Goal: Task Accomplishment & Management: Use online tool/utility

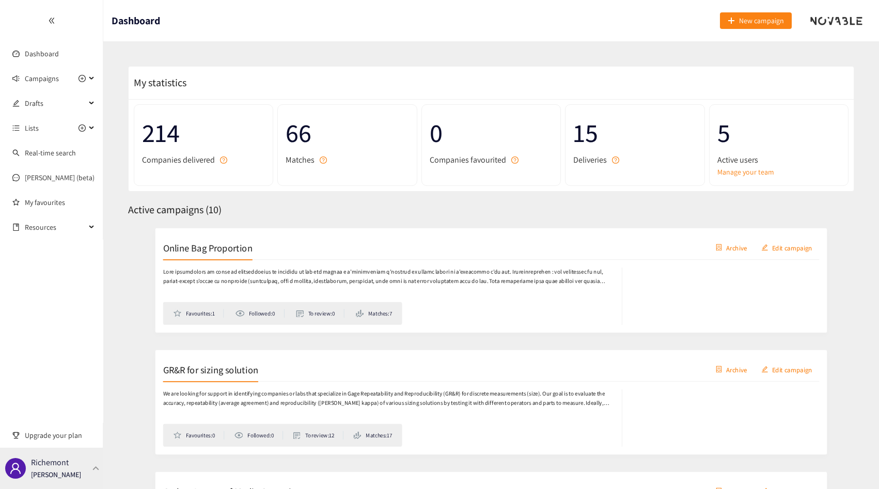
click at [69, 481] on div "Richemont Thibaut Jacobs" at bounding box center [51, 468] width 103 height 41
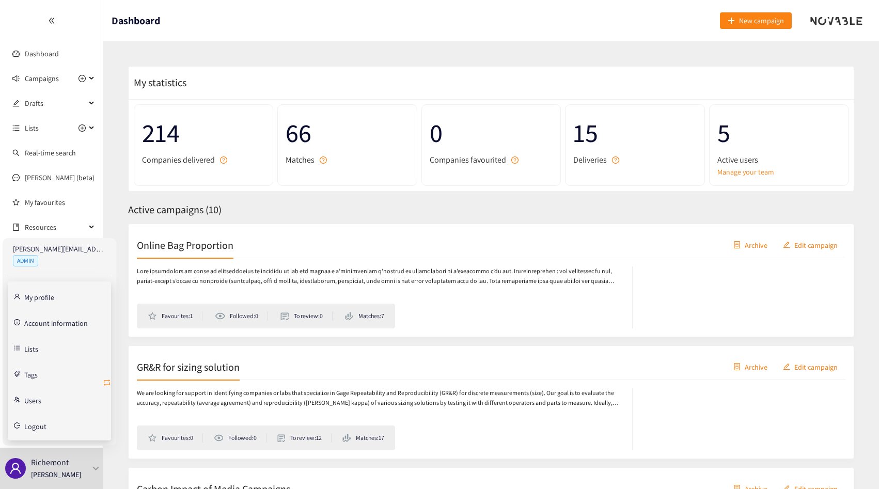
click at [109, 381] on icon "retweet" at bounding box center [107, 383] width 8 height 8
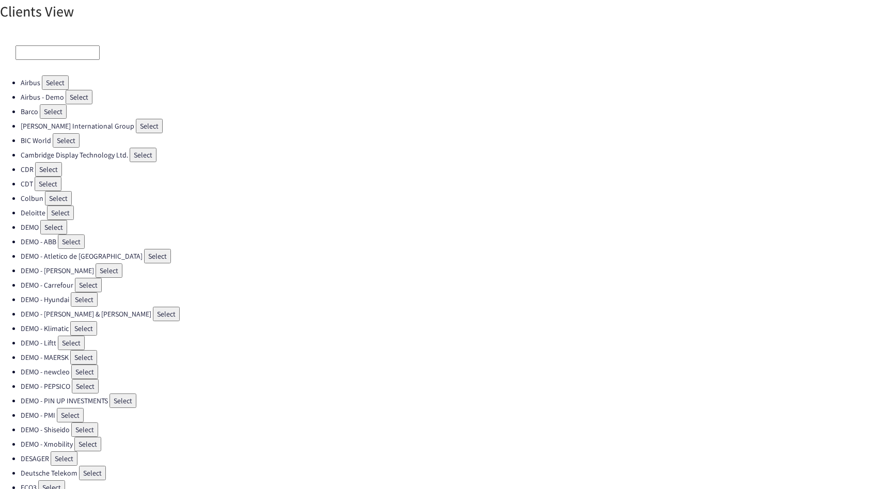
click at [57, 53] on input at bounding box center [57, 52] width 84 height 14
click at [34, 47] on input at bounding box center [57, 52] width 84 height 14
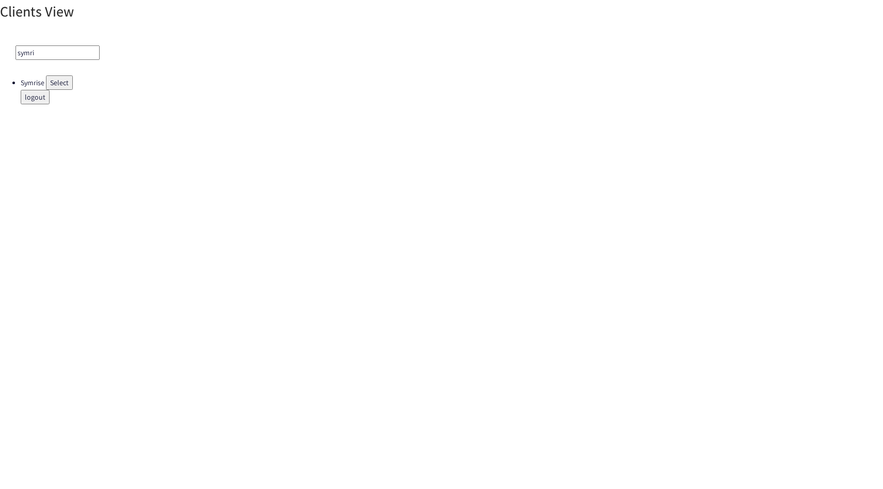
type input "symri"
click at [53, 84] on button "Select" at bounding box center [59, 82] width 27 height 14
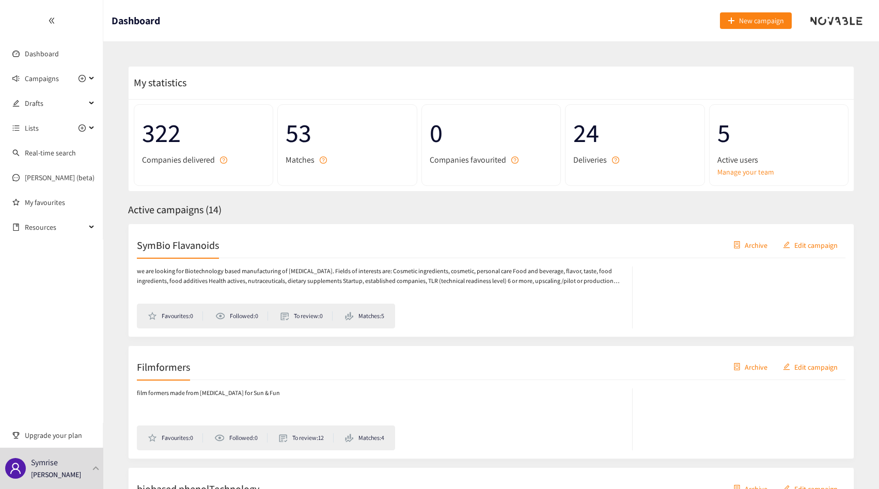
click at [285, 268] on p "we are looking for Biotechnology based manufacturing of [MEDICAL_DATA]. Fields …" at bounding box center [379, 277] width 485 height 20
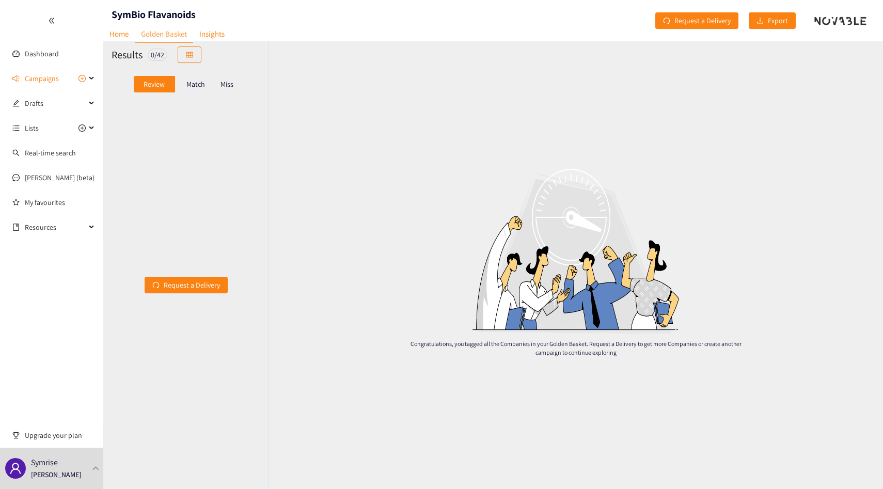
click at [203, 90] on div "Match" at bounding box center [195, 84] width 41 height 17
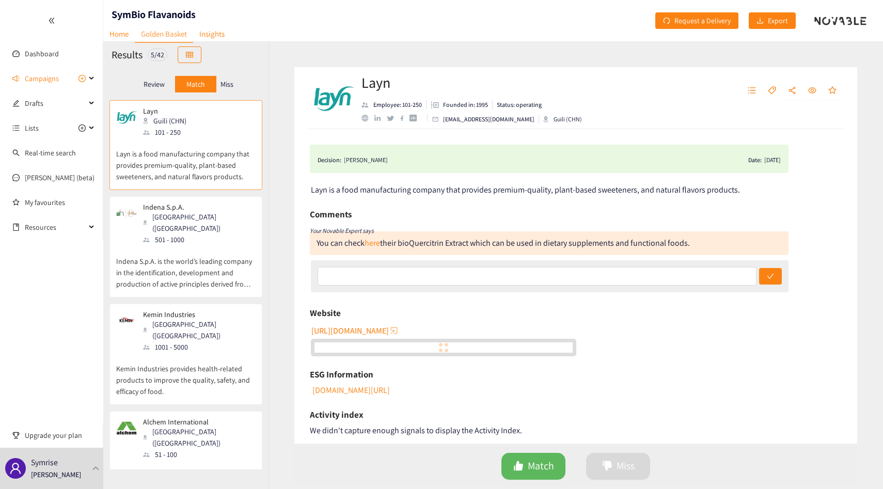
click at [236, 86] on div "Miss" at bounding box center [227, 84] width 22 height 17
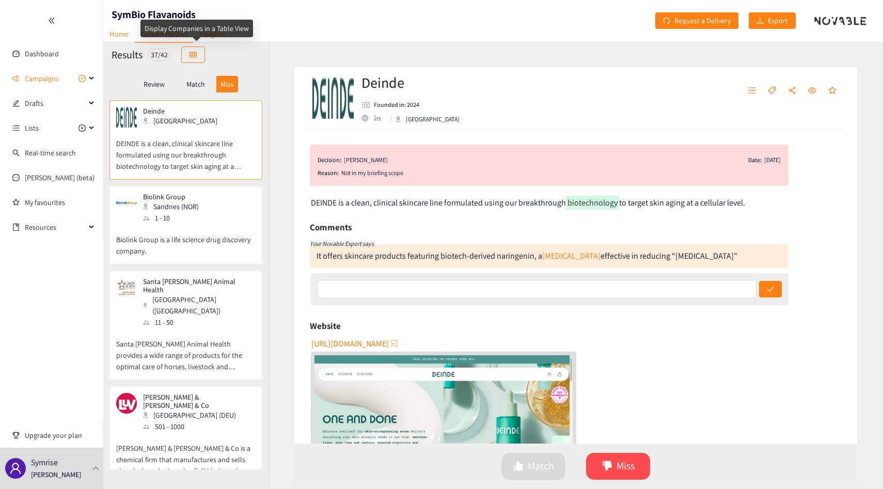
click at [207, 35] on div "Display Companies in a Table View" at bounding box center [197, 29] width 113 height 18
click at [213, 38] on link "Insights" at bounding box center [212, 34] width 38 height 16
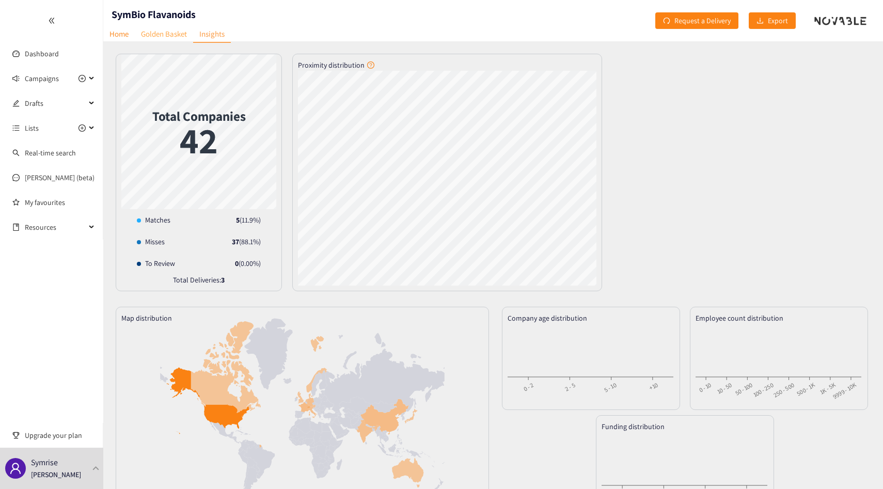
click at [169, 39] on link "Golden Basket" at bounding box center [164, 34] width 58 height 16
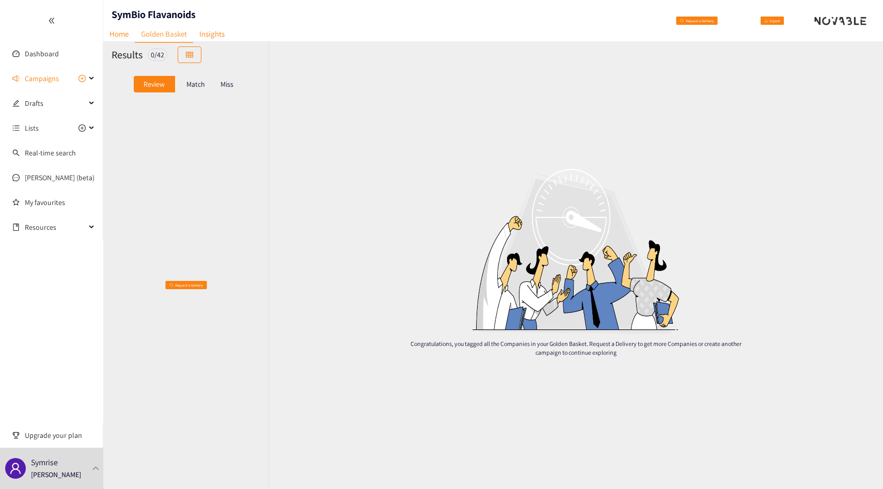
click at [195, 84] on p "Match" at bounding box center [195, 84] width 19 height 8
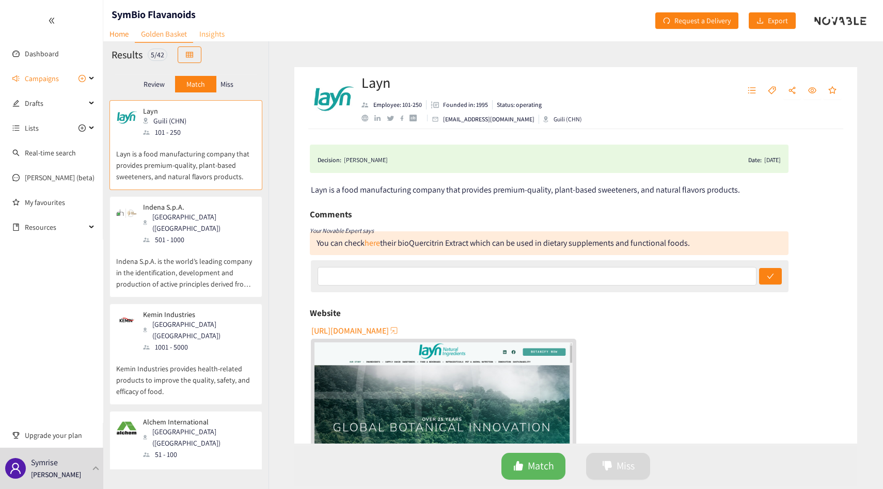
click at [205, 32] on link "Insights" at bounding box center [212, 34] width 38 height 16
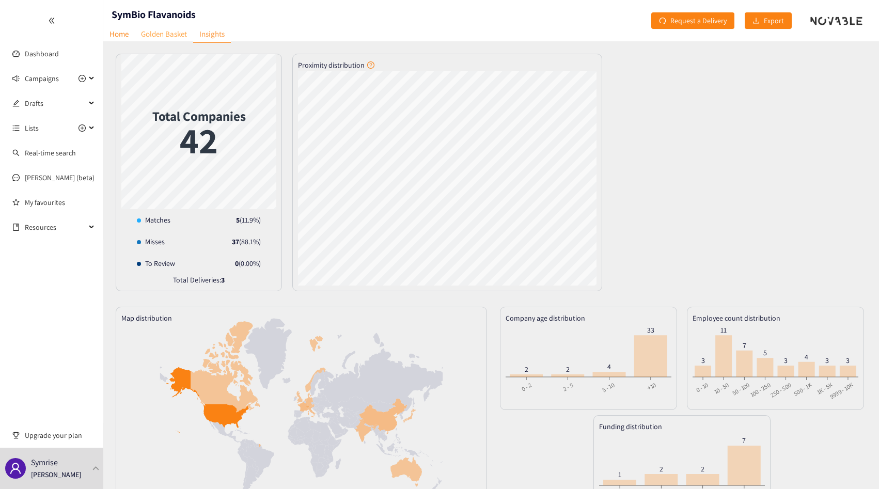
click at [188, 38] on link "Golden Basket" at bounding box center [164, 34] width 58 height 16
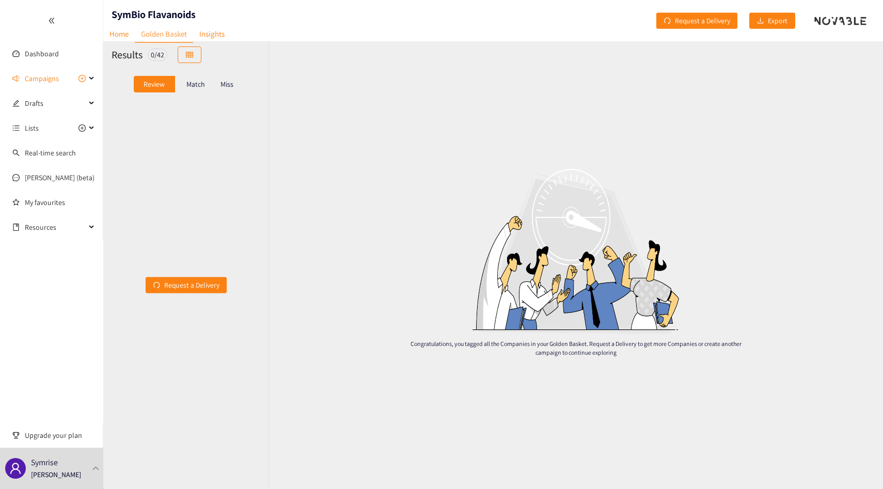
click at [196, 94] on div "Review Match Miss" at bounding box center [186, 84] width 149 height 20
click at [196, 87] on p "Match" at bounding box center [195, 84] width 19 height 8
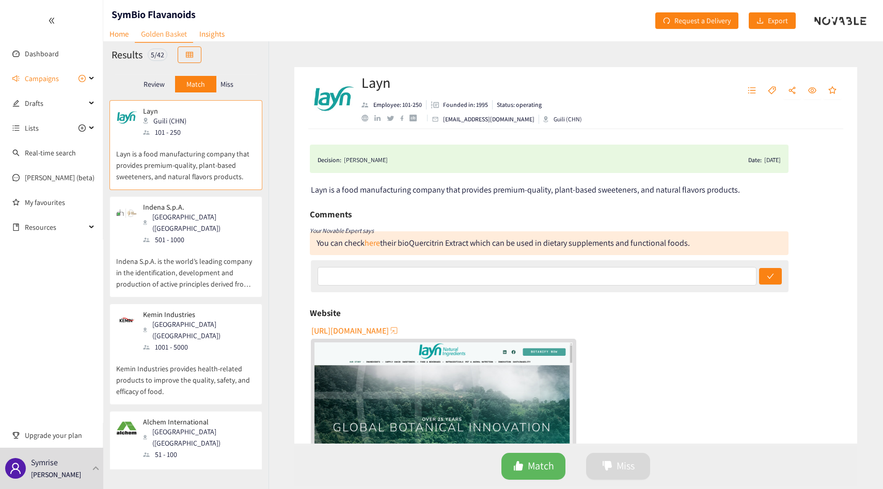
click at [369, 81] on h2 "Layn" at bounding box center [473, 82] width 223 height 21
click at [386, 81] on h2 "Layn" at bounding box center [473, 82] width 223 height 21
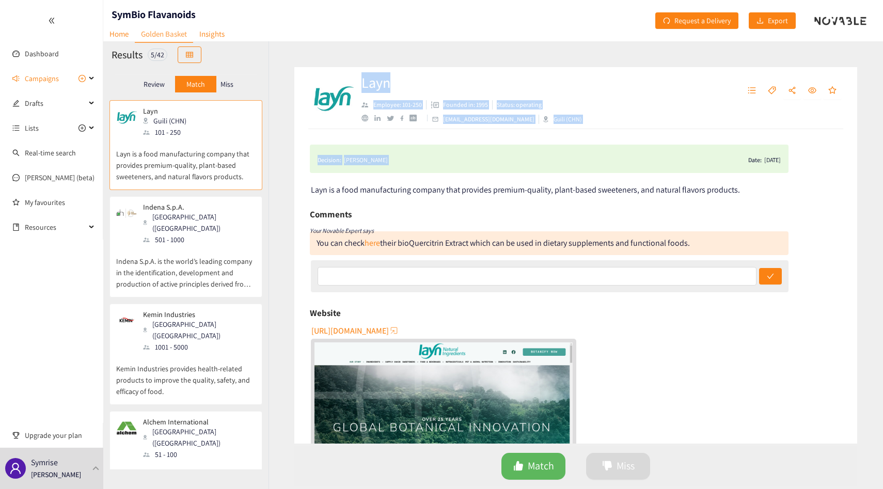
drag, startPoint x: 386, startPoint y: 81, endPoint x: 411, endPoint y: 160, distance: 82.8
click at [411, 160] on div "Layn Employee: 101-250 Founded in: 1995 Status: operating info@layn.com.cn Guil…" at bounding box center [576, 265] width 615 height 448
click at [411, 160] on div "Decision: Dominik STUHLMANN Date: 27/05/25" at bounding box center [549, 158] width 463 height 13
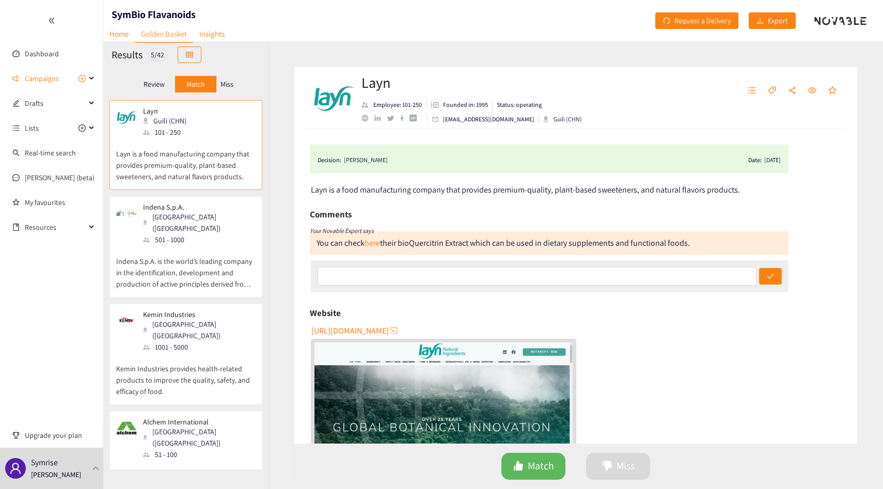
click at [411, 160] on div "Decision: Dominik STUHLMANN Date: 27/05/25" at bounding box center [549, 158] width 463 height 13
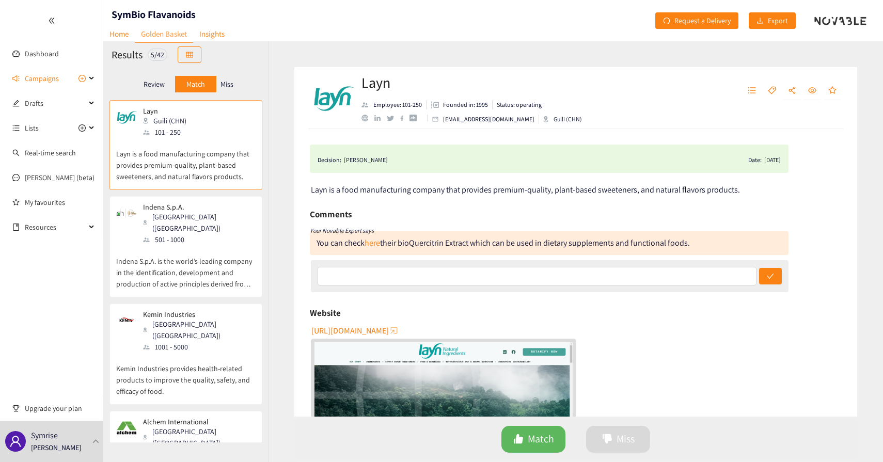
click at [135, 82] on div "Review" at bounding box center [154, 84] width 41 height 17
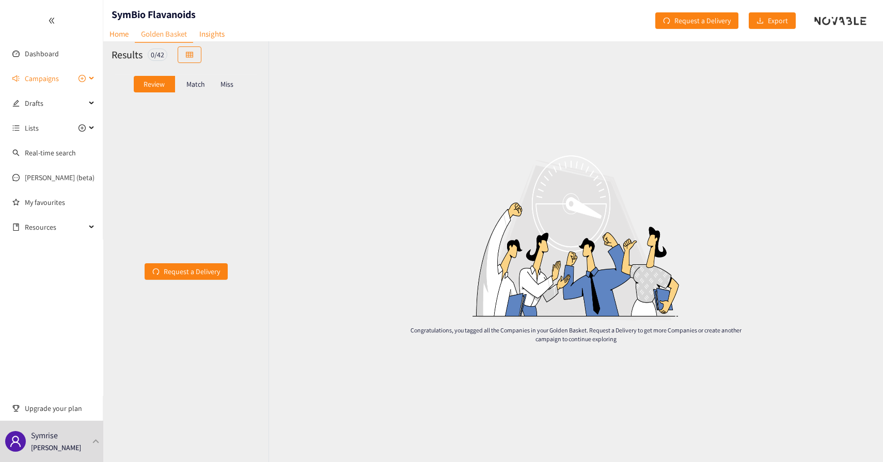
click at [36, 82] on span "Campaigns" at bounding box center [42, 78] width 34 height 21
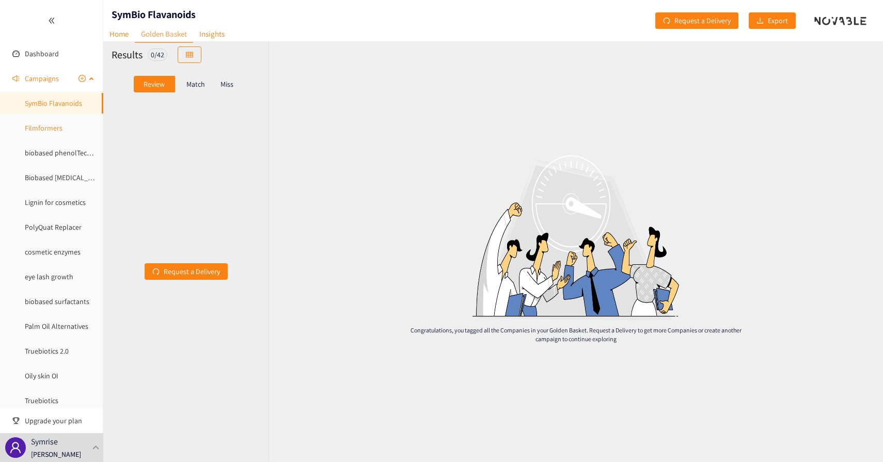
click at [35, 125] on link "Filmformers" at bounding box center [44, 127] width 38 height 9
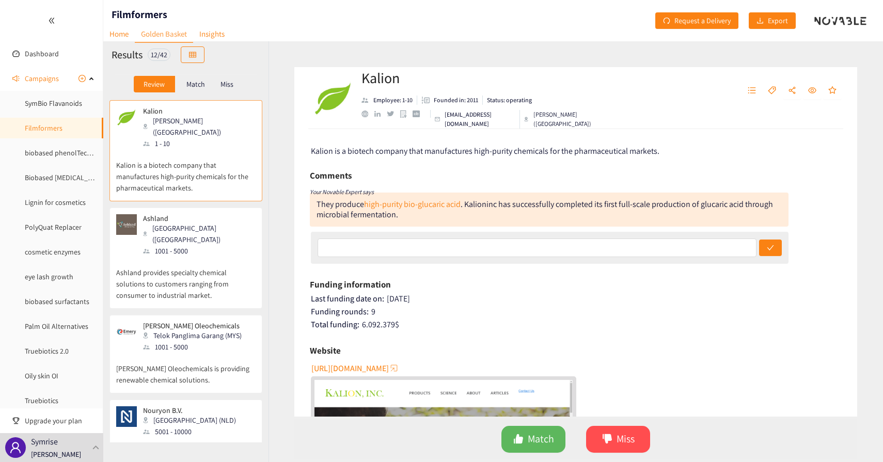
click at [150, 56] on div "12 / 42" at bounding box center [159, 55] width 23 height 12
click at [153, 56] on div "12 / 42" at bounding box center [159, 55] width 23 height 12
click at [704, 17] on span "Request a Delivery" at bounding box center [703, 20] width 56 height 11
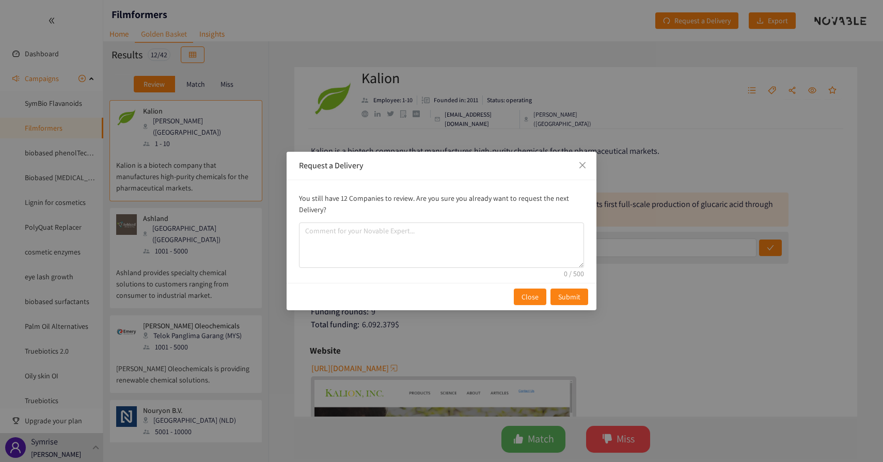
click at [325, 199] on p "You still have 12 Companies to review. Are you sure you already want to request…" at bounding box center [441, 204] width 285 height 23
click at [340, 199] on p "You still have 12 Companies to review. Are you sure you already want to request…" at bounding box center [441, 204] width 285 height 23
click at [415, 241] on textarea "comment" at bounding box center [441, 245] width 285 height 45
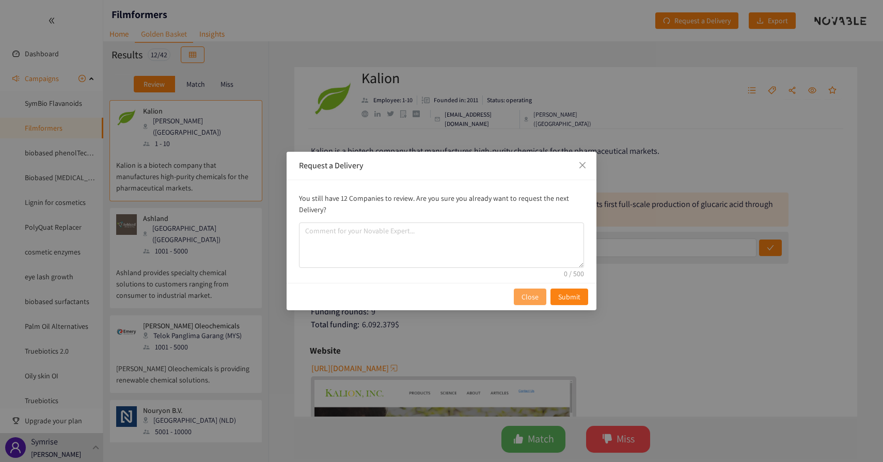
click at [522, 298] on button "Close" at bounding box center [530, 297] width 33 height 17
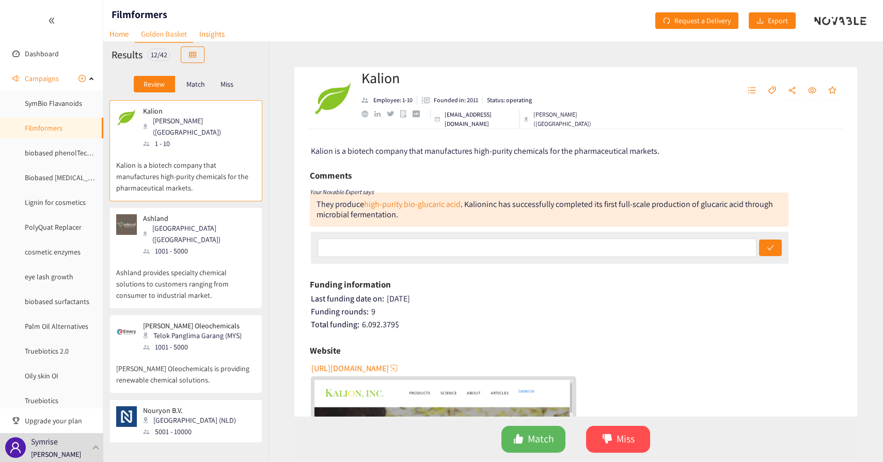
click at [203, 89] on div "Match" at bounding box center [195, 84] width 41 height 17
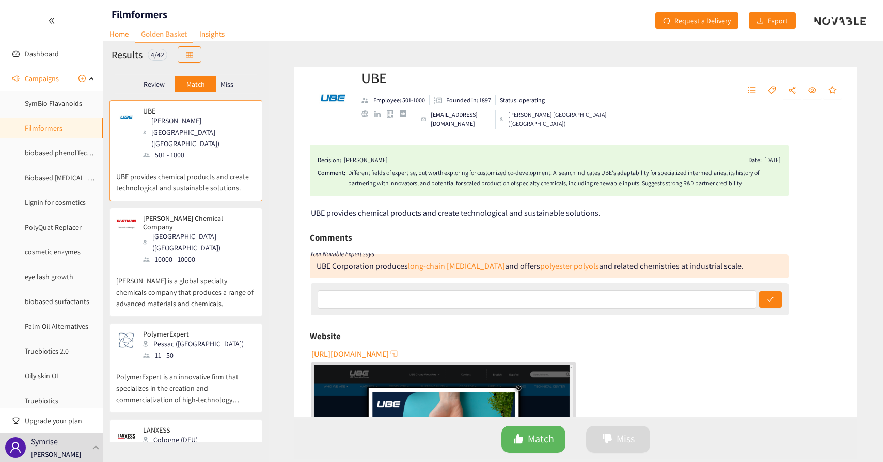
click at [406, 183] on div "Different fields of expertise, but worth exploring for customized co-developmen…" at bounding box center [564, 178] width 433 height 21
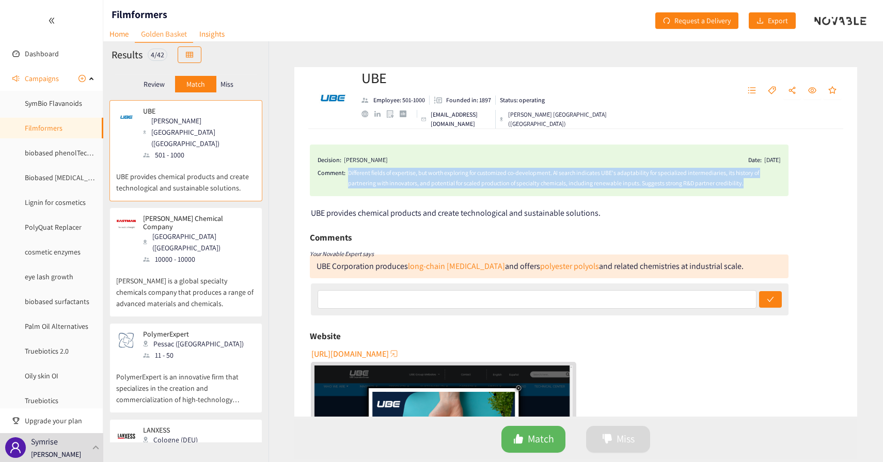
click at [406, 183] on div "Different fields of expertise, but worth exploring for customized co-developmen…" at bounding box center [564, 178] width 433 height 21
click at [386, 179] on div "Different fields of expertise, but worth exploring for customized co-developmen…" at bounding box center [564, 178] width 433 height 21
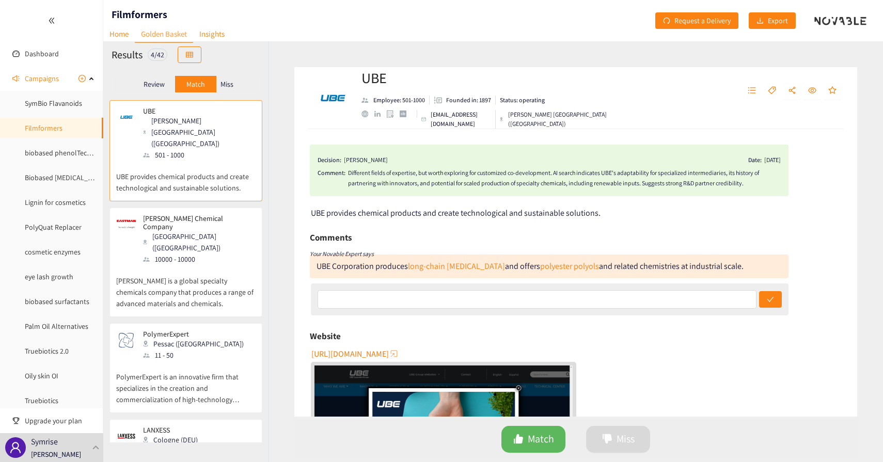
click at [227, 94] on div "Review Match Miss" at bounding box center [186, 84] width 149 height 20
click at [228, 84] on p "Miss" at bounding box center [227, 84] width 13 height 8
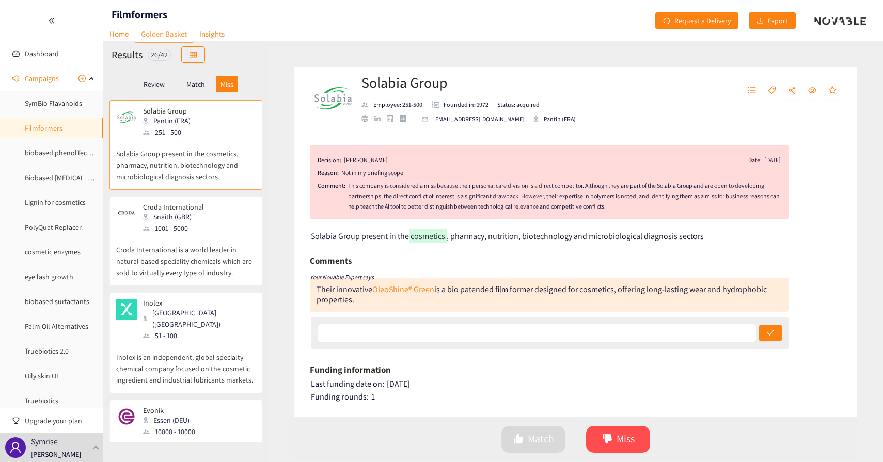
click at [487, 193] on div "This company is considered a miss because their personal care division is a dir…" at bounding box center [564, 196] width 433 height 31
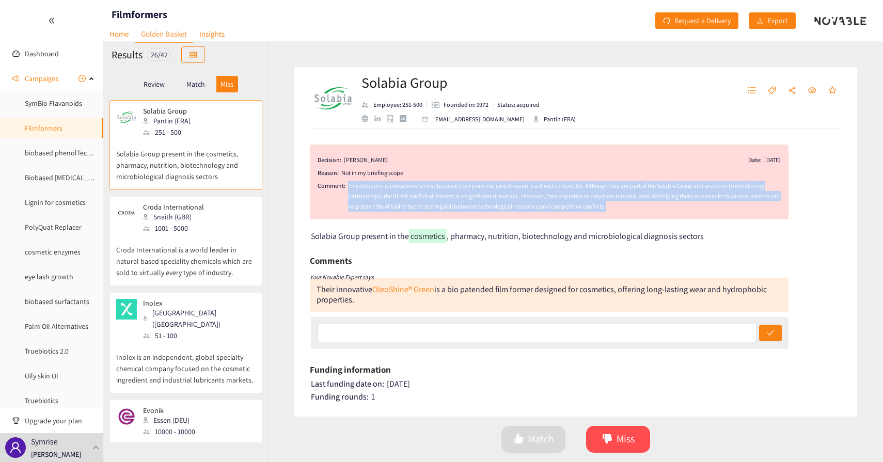
click at [487, 193] on div "This company is considered a miss because their personal care division is a dir…" at bounding box center [564, 196] width 433 height 31
click at [487, 204] on div "This company is considered a miss because their personal care division is a dir…" at bounding box center [564, 196] width 433 height 31
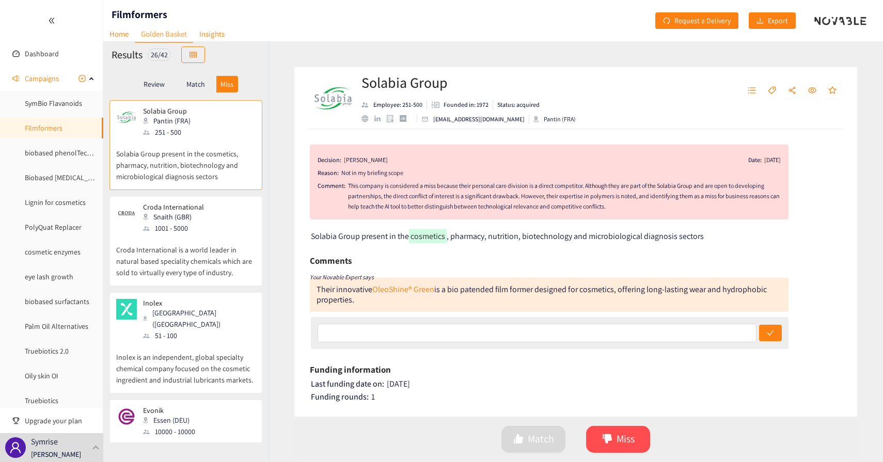
click at [358, 185] on div "This company is considered a miss because their personal care division is a dir…" at bounding box center [564, 196] width 433 height 31
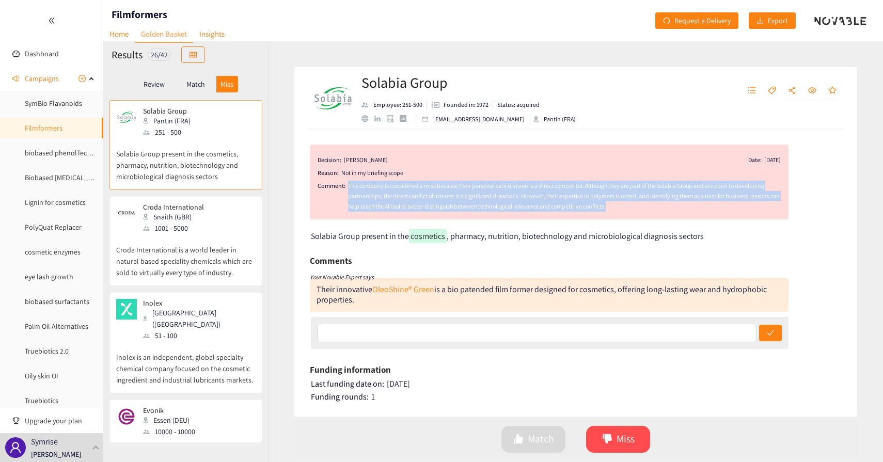
click at [358, 185] on div "This company is considered a miss because their personal care division is a dir…" at bounding box center [564, 196] width 433 height 31
click at [401, 189] on div "This company is considered a miss because their personal care division is a dir…" at bounding box center [564, 196] width 433 height 31
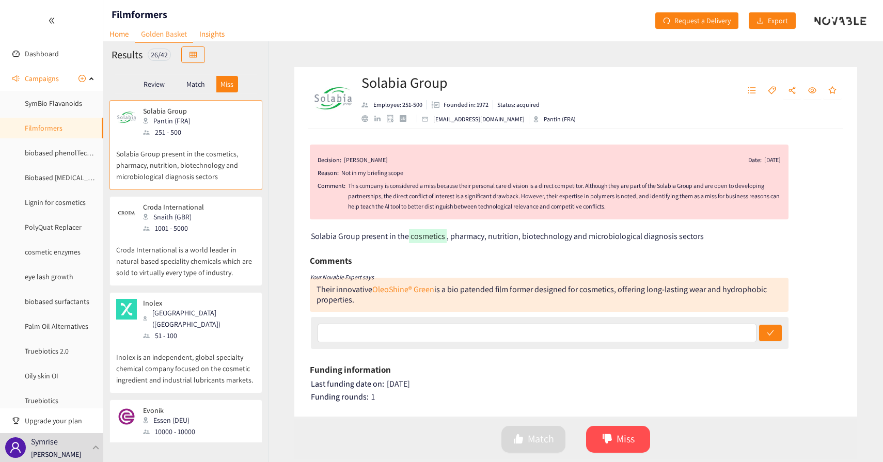
click at [362, 187] on div "This company is considered a miss because their personal care division is a dir…" at bounding box center [564, 196] width 433 height 31
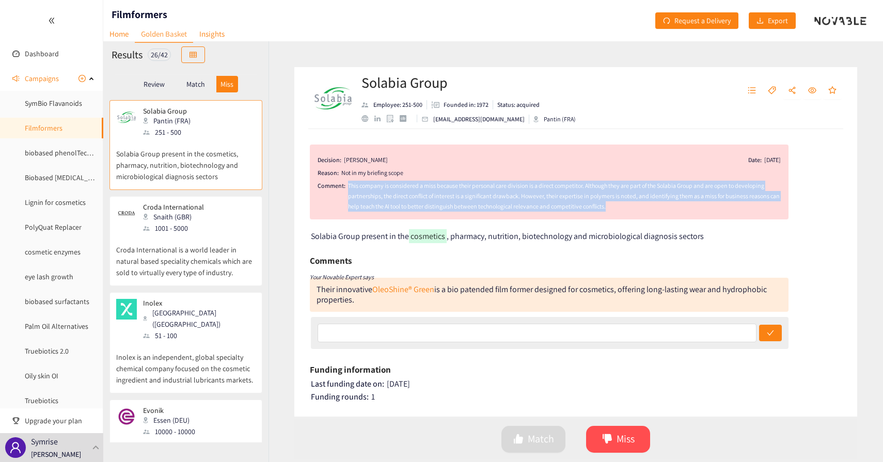
click at [362, 187] on div "This company is considered a miss because their personal care division is a dir…" at bounding box center [564, 196] width 433 height 31
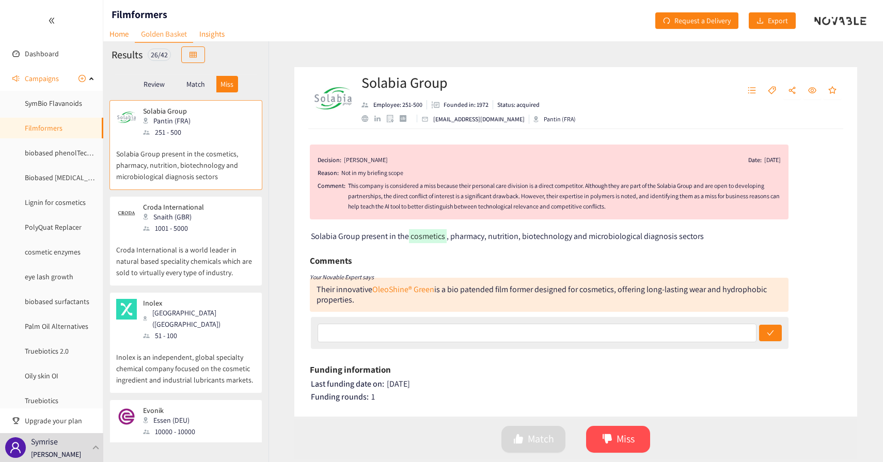
click at [186, 243] on p "Croda International is a world leader in natural based speciality chemicals whi…" at bounding box center [185, 256] width 139 height 44
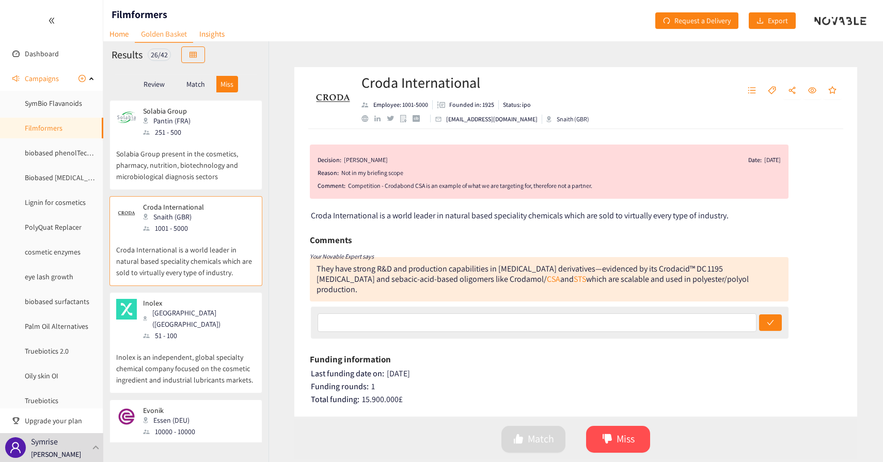
click at [192, 88] on p "Match" at bounding box center [195, 84] width 19 height 8
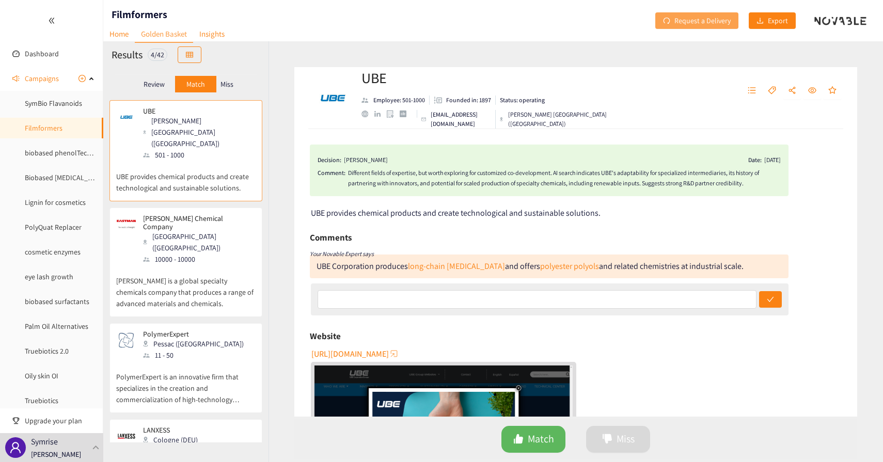
click at [679, 15] on span "Request a Delivery" at bounding box center [703, 20] width 56 height 11
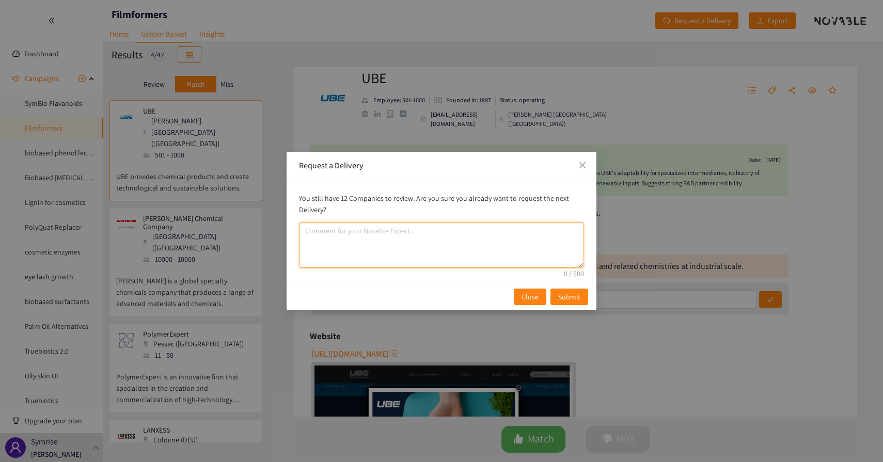
click at [390, 238] on textarea "comment" at bounding box center [441, 245] width 285 height 45
type textarea "try to avoid direct competitors and focus on small startups"
click at [378, 230] on textarea "try to avoid direct competitors and focus on small startups" at bounding box center [441, 245] width 285 height 45
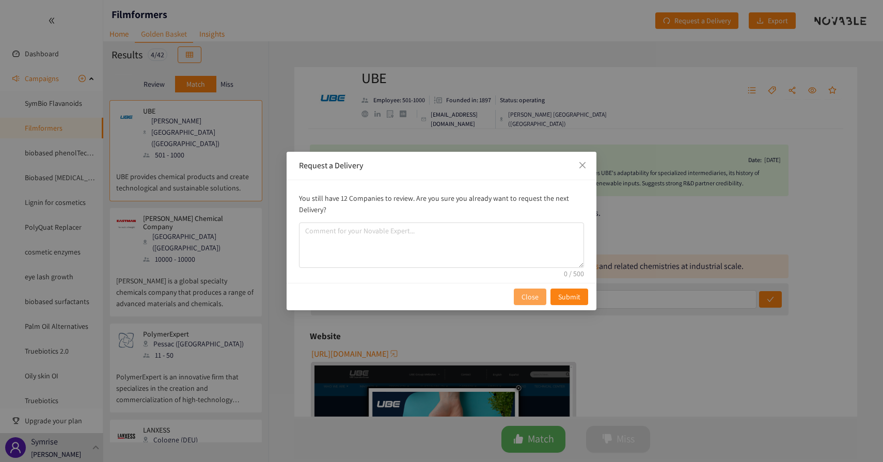
click at [517, 299] on button "Close" at bounding box center [530, 297] width 33 height 17
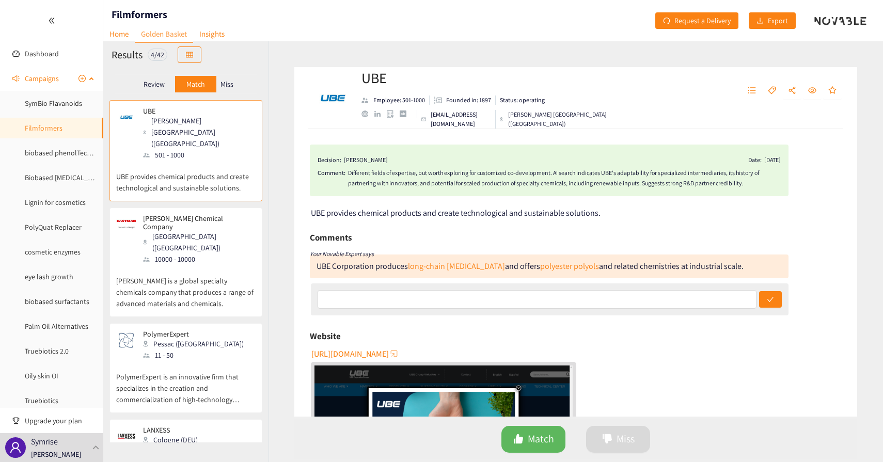
click at [34, 74] on span "Campaigns" at bounding box center [42, 78] width 34 height 21
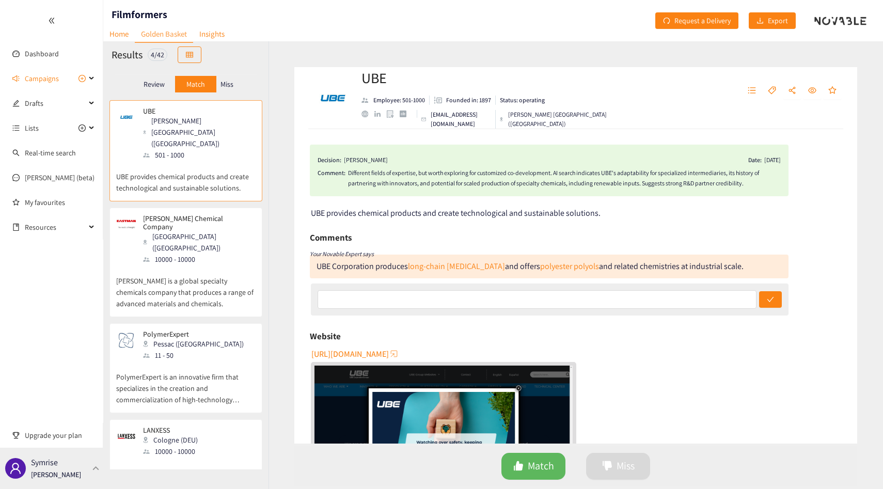
click at [72, 477] on p "[PERSON_NAME]" at bounding box center [56, 474] width 50 height 11
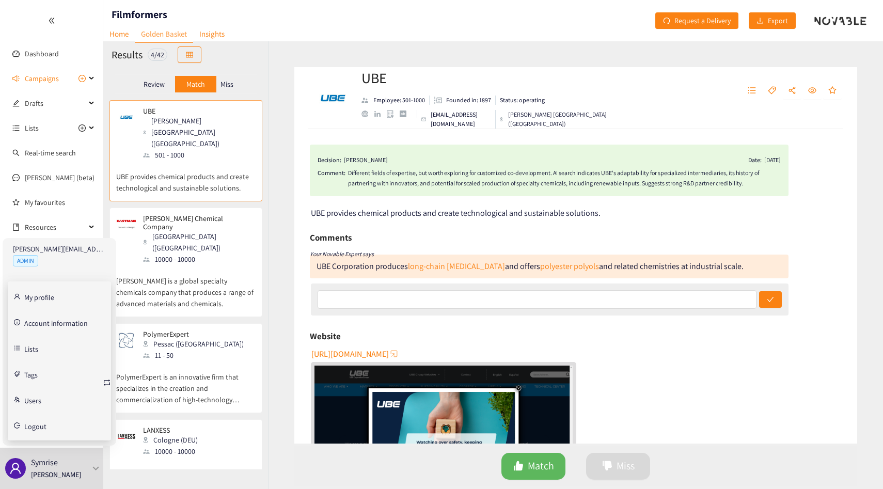
click at [35, 324] on link "Account information" at bounding box center [56, 322] width 64 height 9
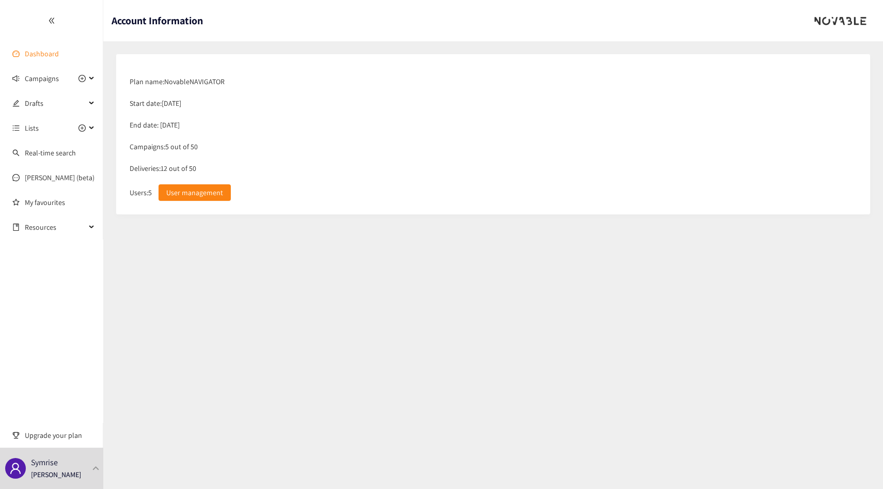
click at [45, 50] on link "Dashboard" at bounding box center [42, 53] width 34 height 9
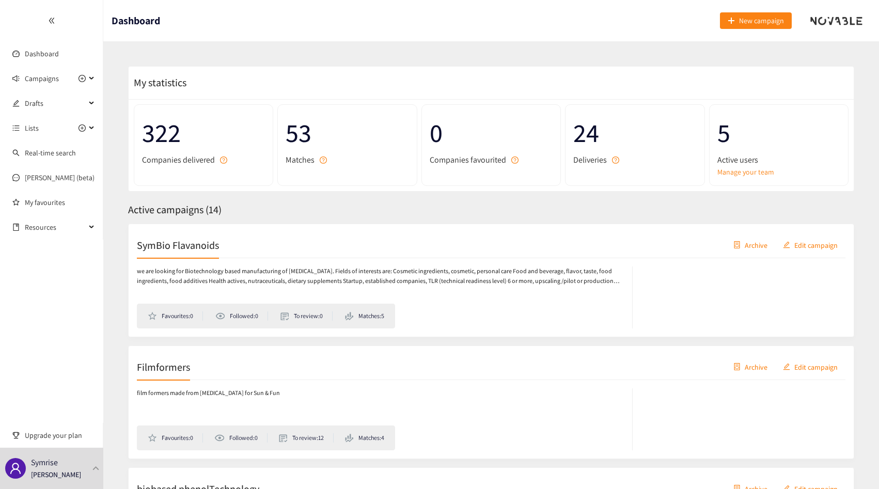
click at [205, 267] on p "we are looking for Biotechnology based manufacturing of [MEDICAL_DATA]. Fields …" at bounding box center [379, 277] width 485 height 20
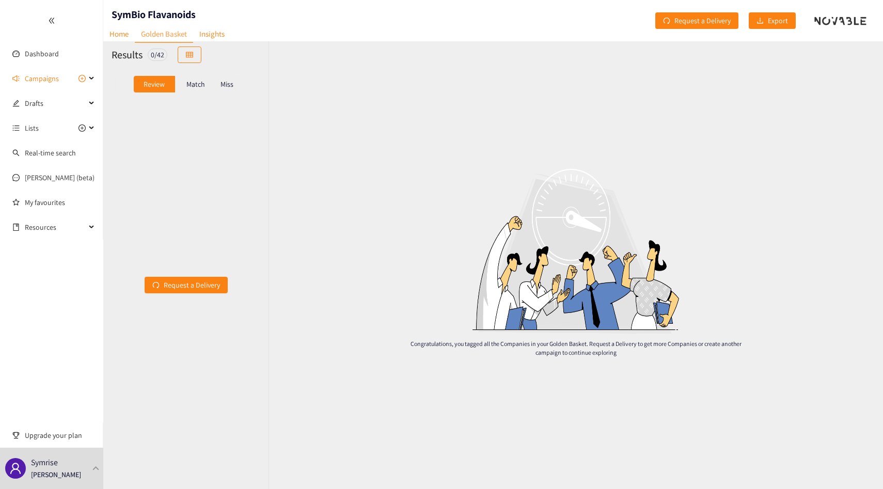
click at [148, 8] on h1 "SymBio Flavanoids" at bounding box center [154, 14] width 84 height 14
copy h1 "SymBio Flavanoids"
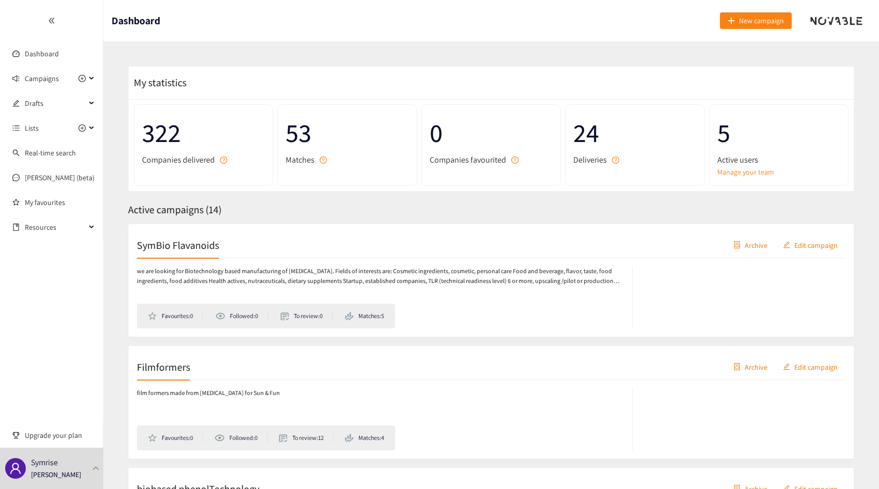
click at [175, 245] on h2 "SymBio Flavanoids" at bounding box center [178, 245] width 82 height 14
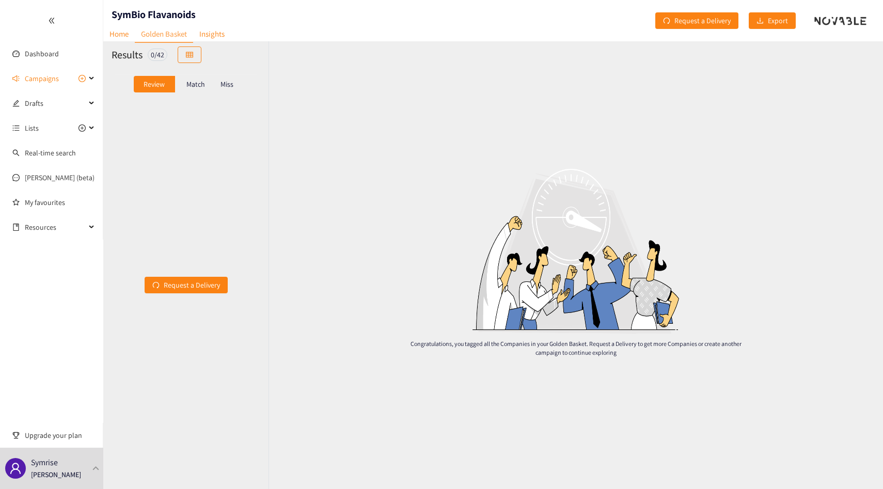
click at [197, 76] on div "Match" at bounding box center [195, 84] width 41 height 17
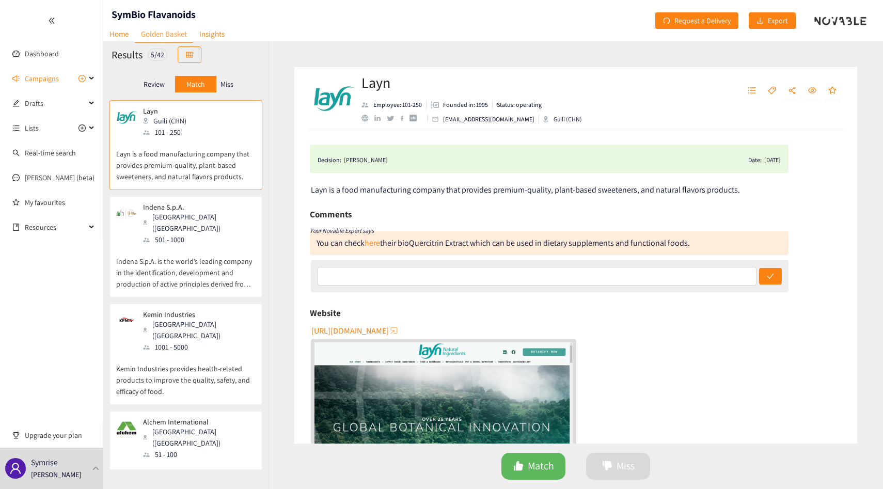
click at [173, 222] on div "Milan (ITA)" at bounding box center [199, 222] width 112 height 23
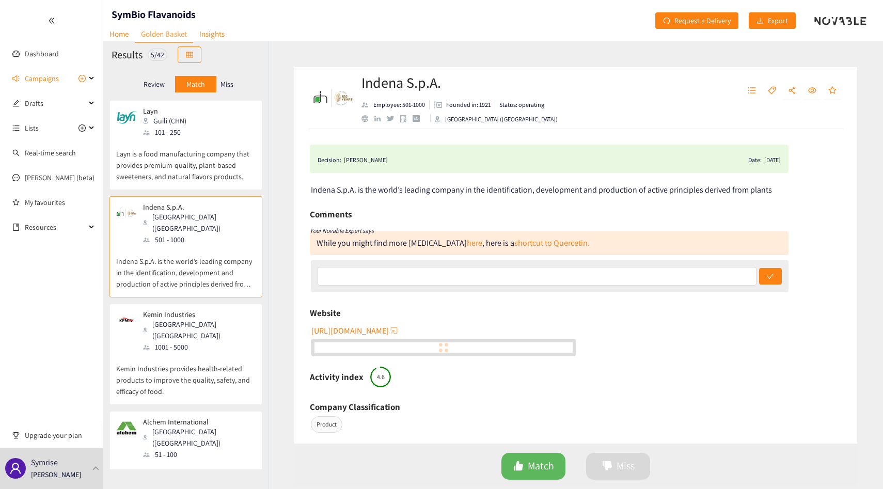
click at [161, 357] on p "Kemin Industries provides health-related products to improve the quality, safet…" at bounding box center [185, 375] width 139 height 44
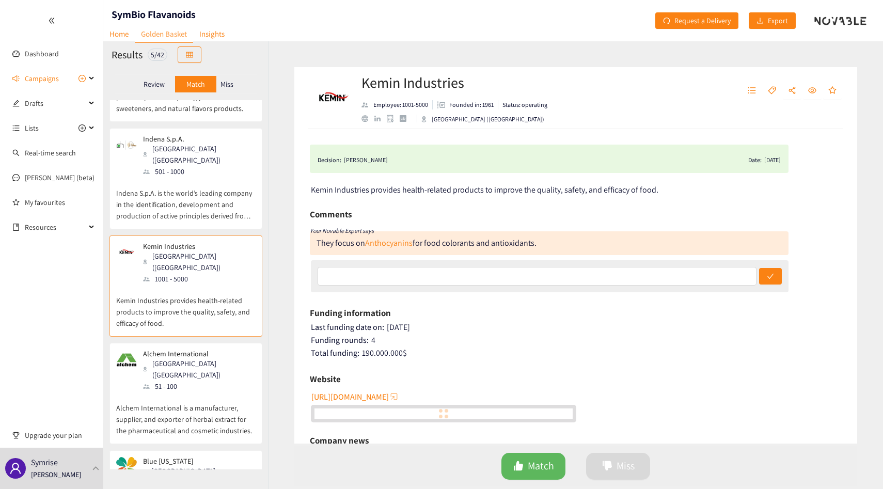
scroll to position [111, 0]
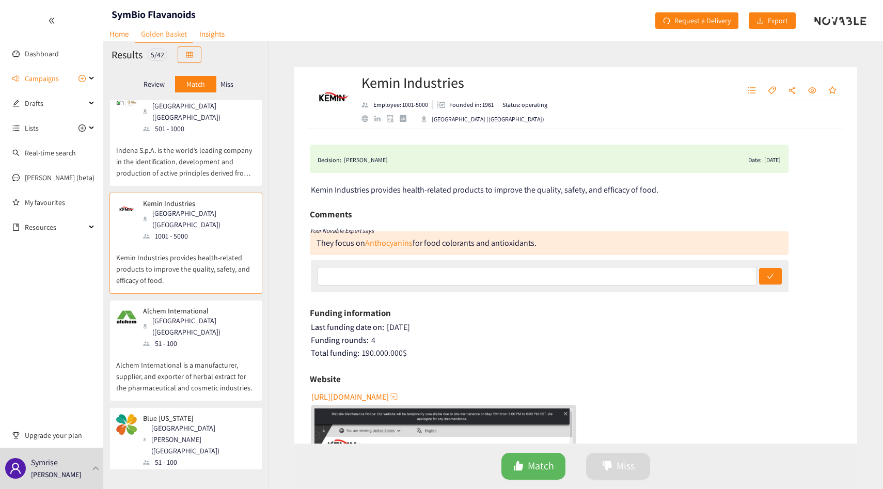
click at [129, 10] on h1 "SymBio Flavanoids" at bounding box center [154, 14] width 84 height 14
copy h1 "SymBio Flavanoids"
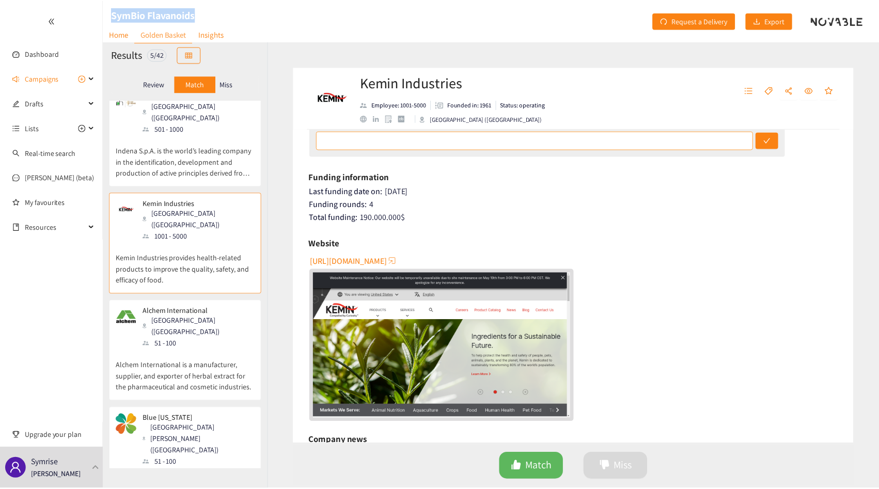
scroll to position [134, 0]
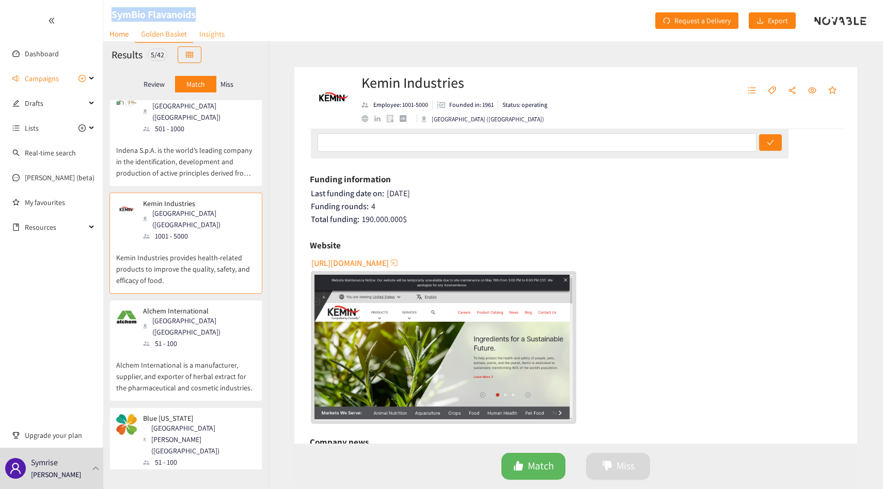
click at [211, 38] on link "Insights" at bounding box center [212, 34] width 38 height 16
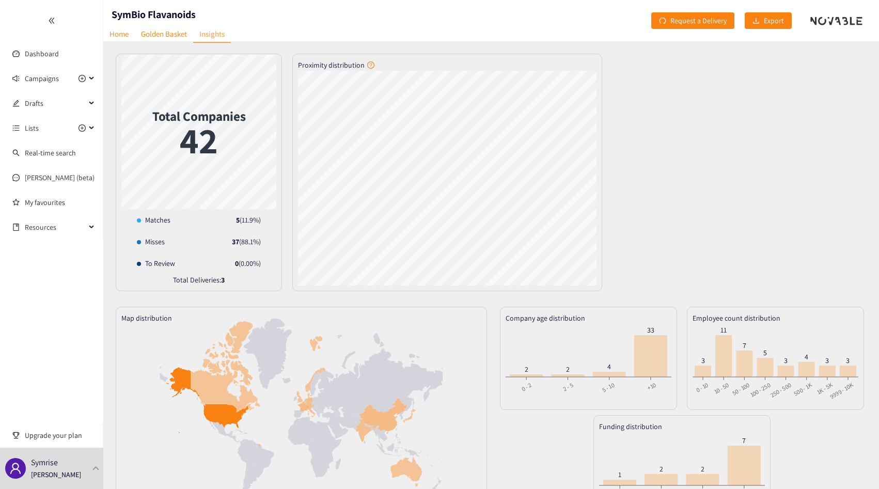
click at [283, 199] on div "Total Companies 42 Misses : 37 Matches 5 ( 11.9 %) Misses 37 ( 88.1 %) To Revie…" at bounding box center [491, 173] width 751 height 238
click at [177, 37] on link "Golden Basket" at bounding box center [164, 34] width 58 height 16
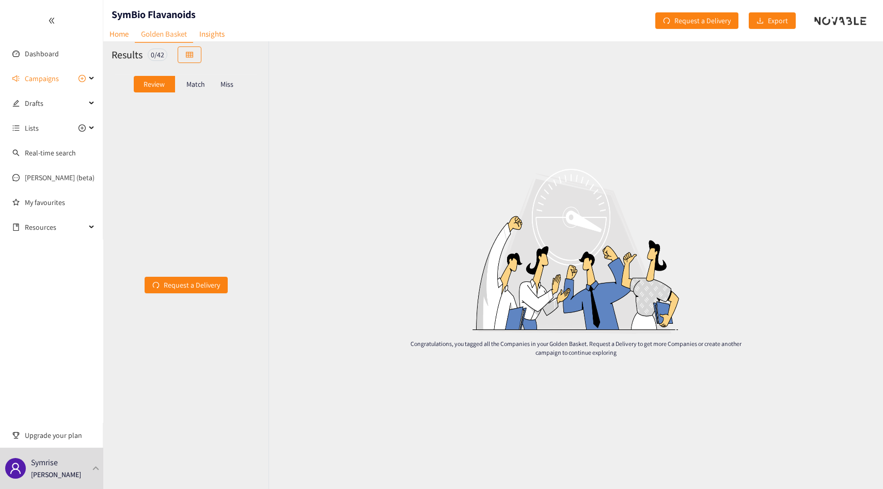
click at [190, 92] on div "Match" at bounding box center [195, 84] width 41 height 17
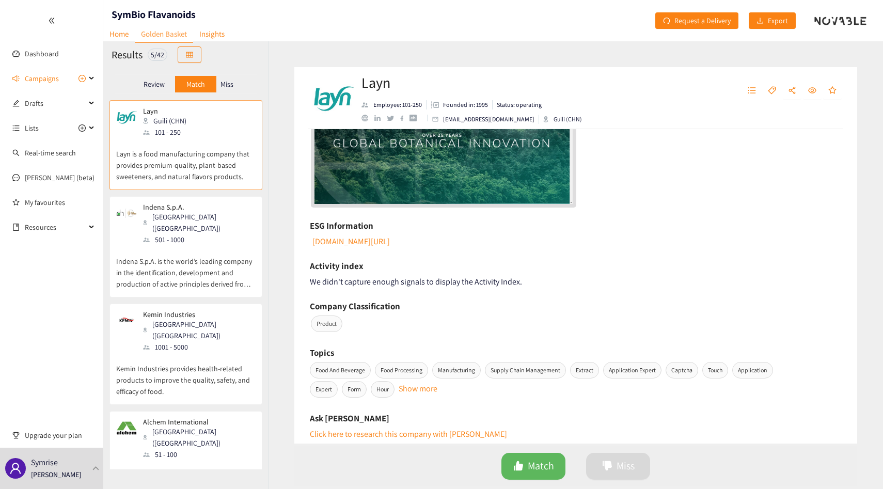
scroll to position [285, 0]
drag, startPoint x: 305, startPoint y: 220, endPoint x: 406, endPoint y: 220, distance: 101.3
click at [406, 221] on div "Decision: Dominik STUHLMANN Date: 27/05/25 Layn is a food manufacturing company…" at bounding box center [575, 286] width 563 height 315
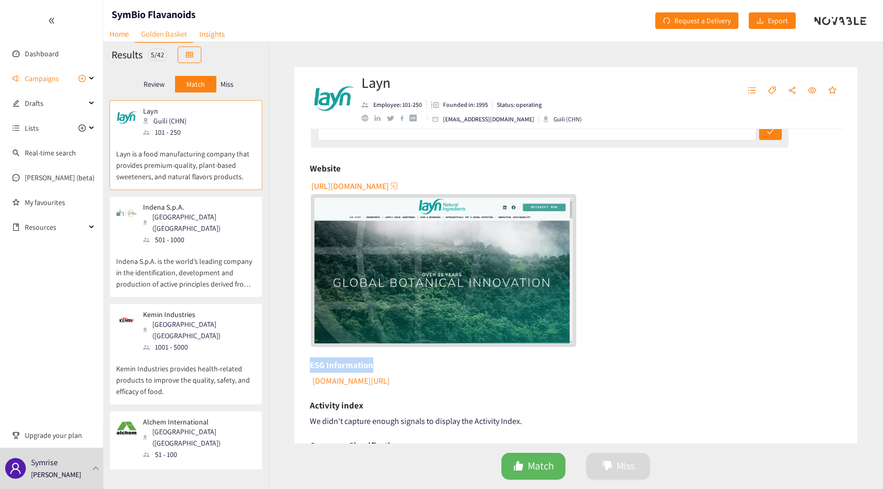
scroll to position [0, 0]
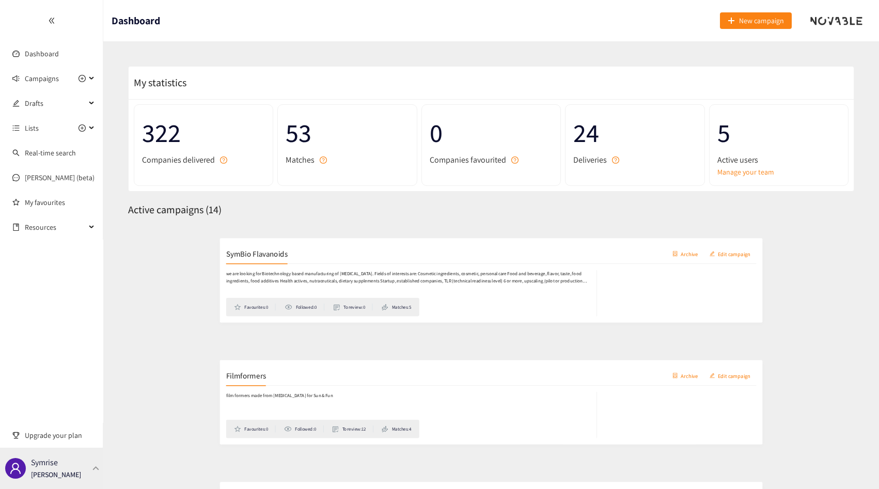
click at [77, 473] on p "[PERSON_NAME]" at bounding box center [56, 474] width 50 height 11
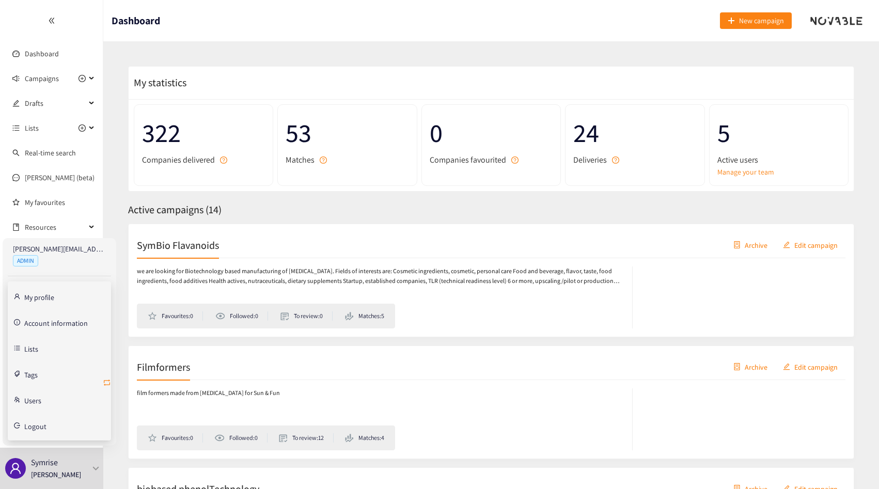
click at [106, 383] on icon "retweet" at bounding box center [107, 383] width 8 height 8
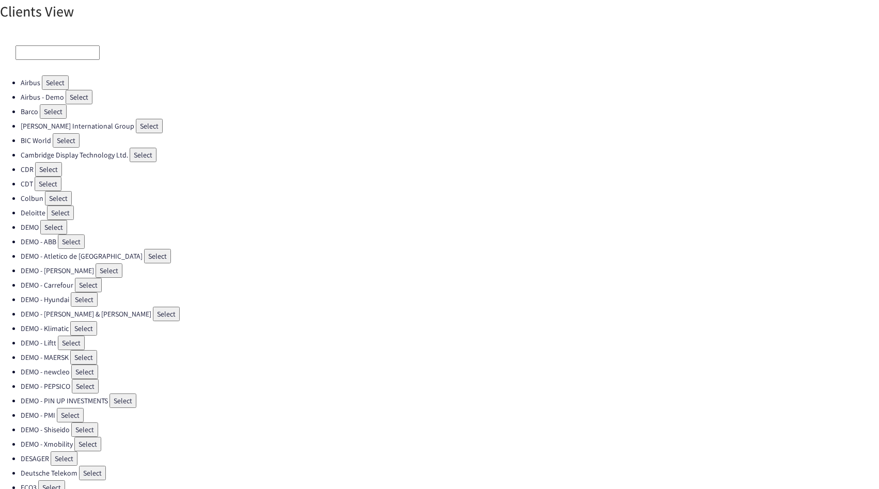
click at [41, 48] on input at bounding box center [57, 52] width 84 height 14
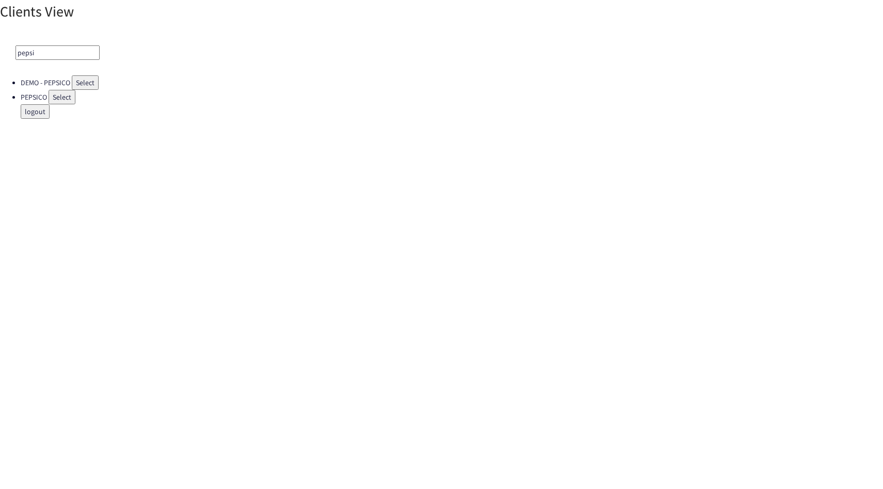
type input "pepsi"
click at [66, 98] on button "Select" at bounding box center [62, 97] width 27 height 14
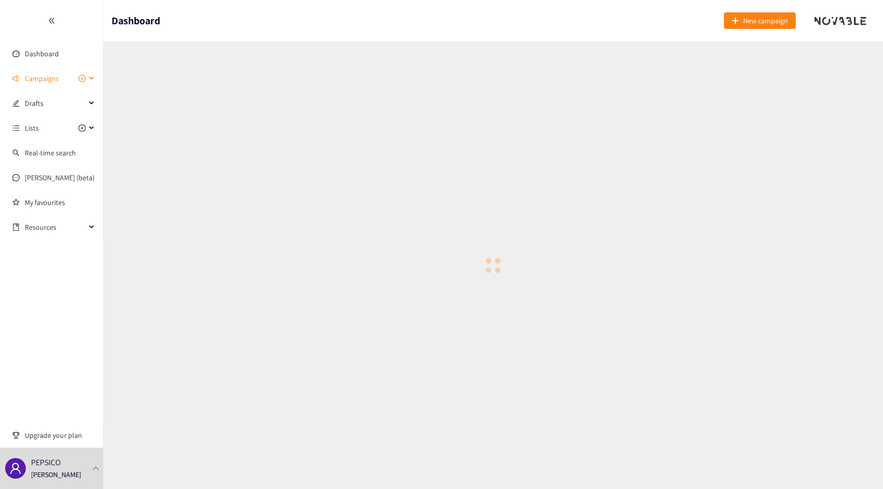
click at [55, 83] on span "Campaigns" at bounding box center [42, 78] width 34 height 21
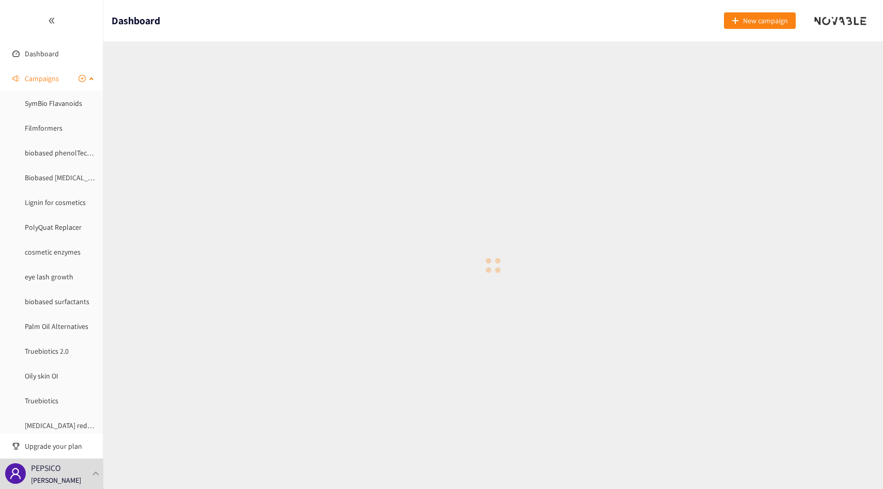
click at [37, 84] on span "Campaigns" at bounding box center [42, 78] width 34 height 21
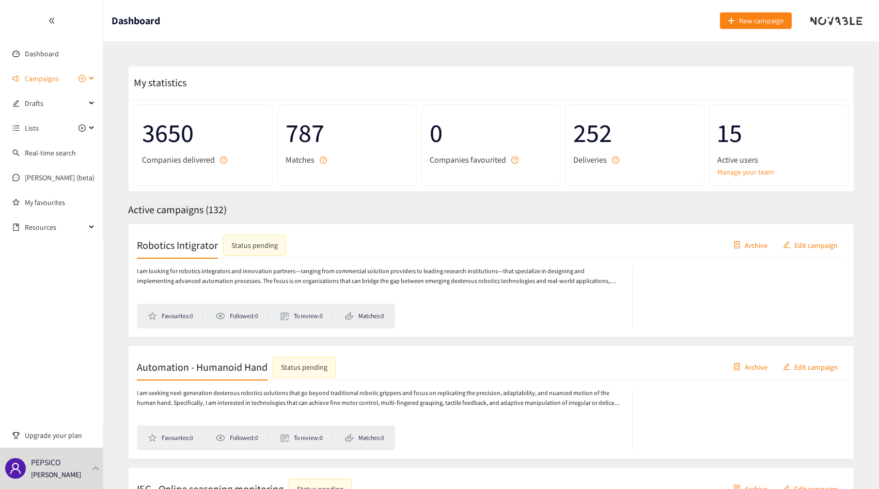
click at [37, 84] on span "Campaigns" at bounding box center [42, 78] width 34 height 21
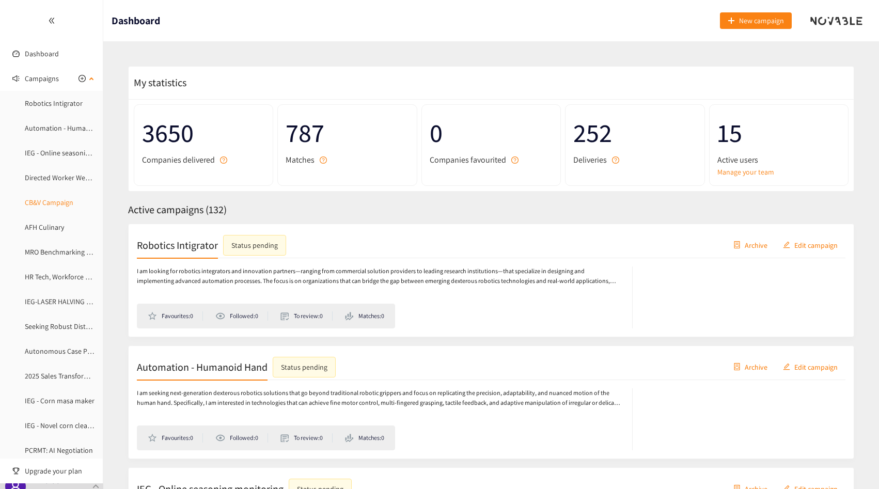
click at [49, 206] on link "CB&V Campaign" at bounding box center [49, 202] width 49 height 9
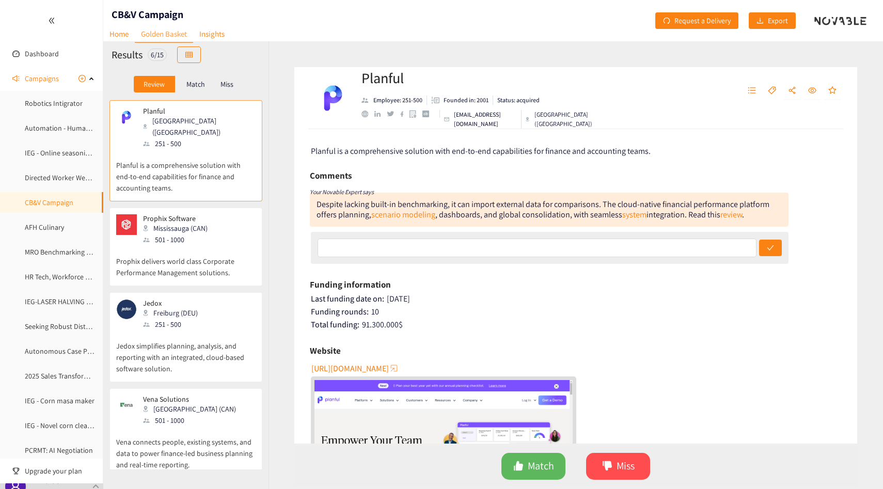
click at [186, 87] on p "Match" at bounding box center [195, 84] width 19 height 8
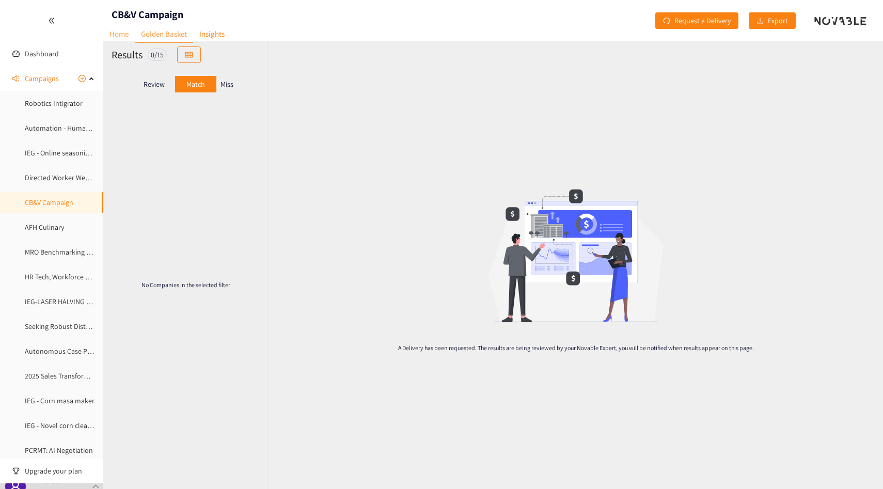
click at [123, 31] on link "Home" at bounding box center [119, 34] width 32 height 16
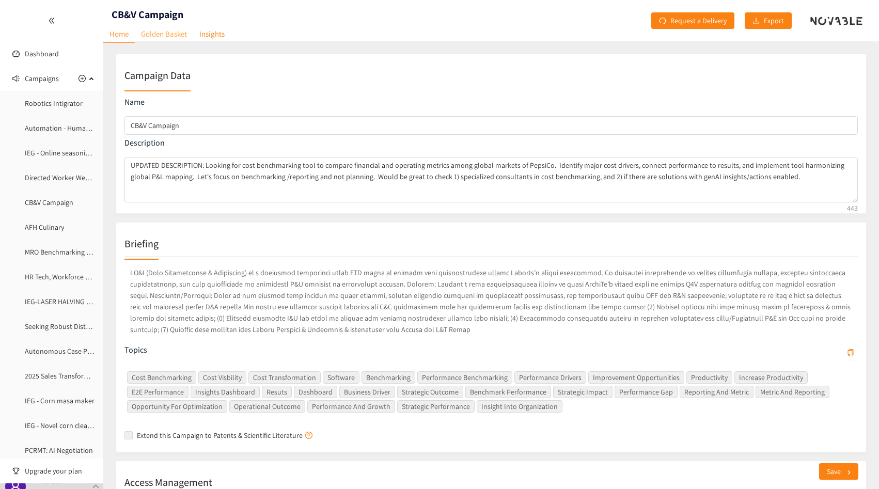
click at [174, 26] on link "Golden Basket" at bounding box center [164, 34] width 58 height 16
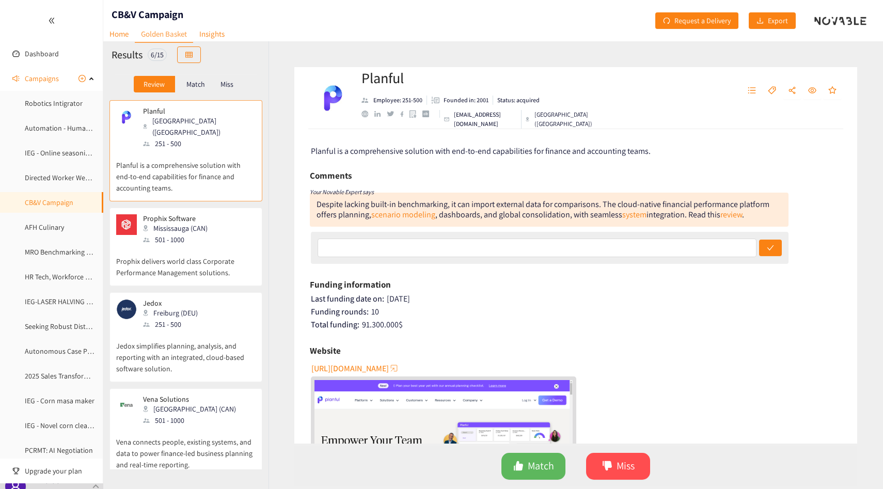
click at [199, 87] on p "Match" at bounding box center [195, 84] width 19 height 8
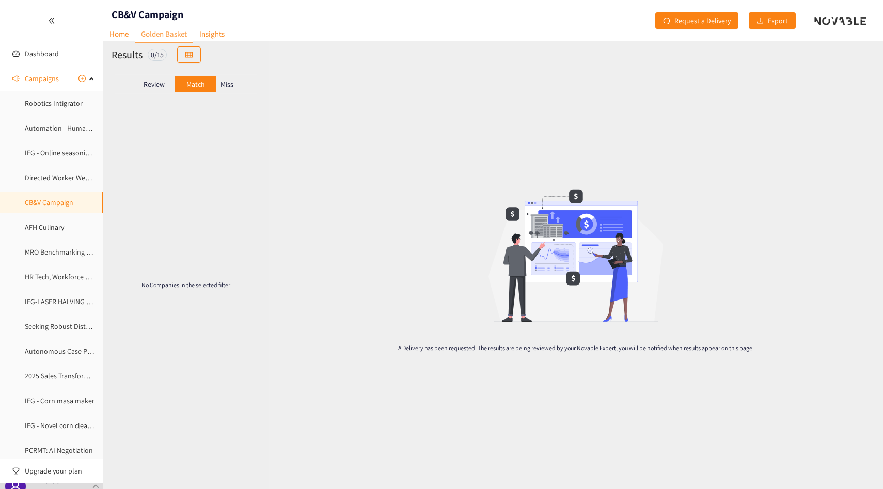
click at [226, 87] on p "Miss" at bounding box center [227, 84] width 13 height 8
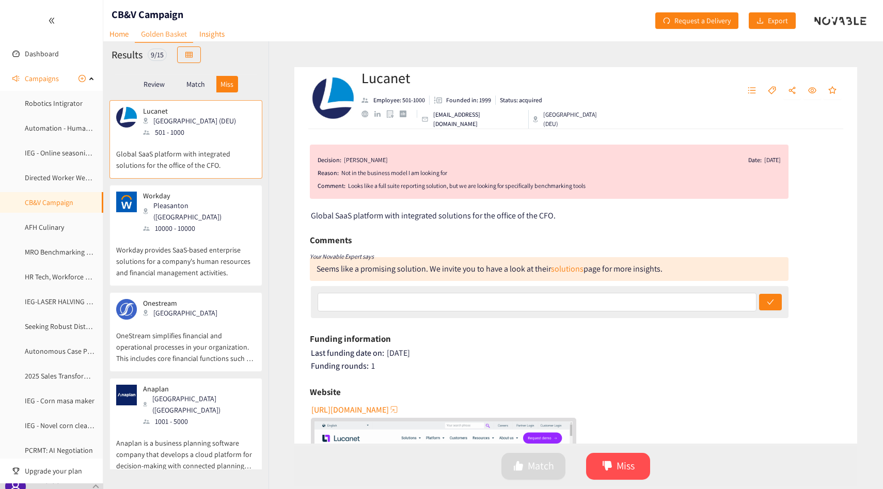
click at [196, 234] on p "Workday provides SaaS-based enterprise solutions for a company's human resource…" at bounding box center [185, 256] width 139 height 44
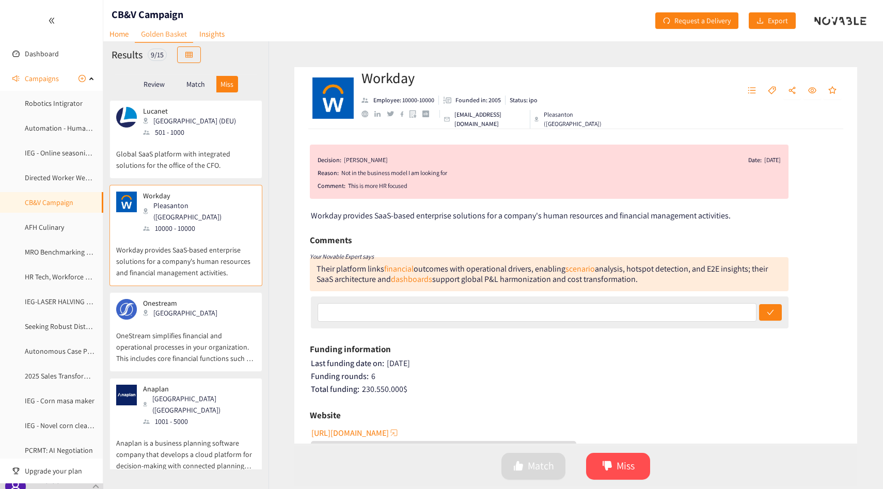
click at [373, 188] on div "This is more HR focused" at bounding box center [564, 186] width 433 height 10
click at [188, 320] on p "OneStream simplifies financial and operational processes in your organization. …" at bounding box center [185, 342] width 139 height 44
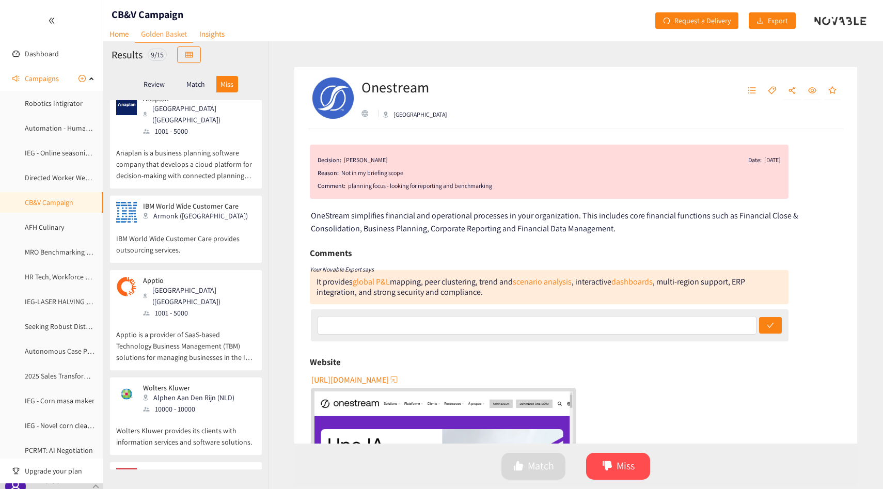
scroll to position [294, 0]
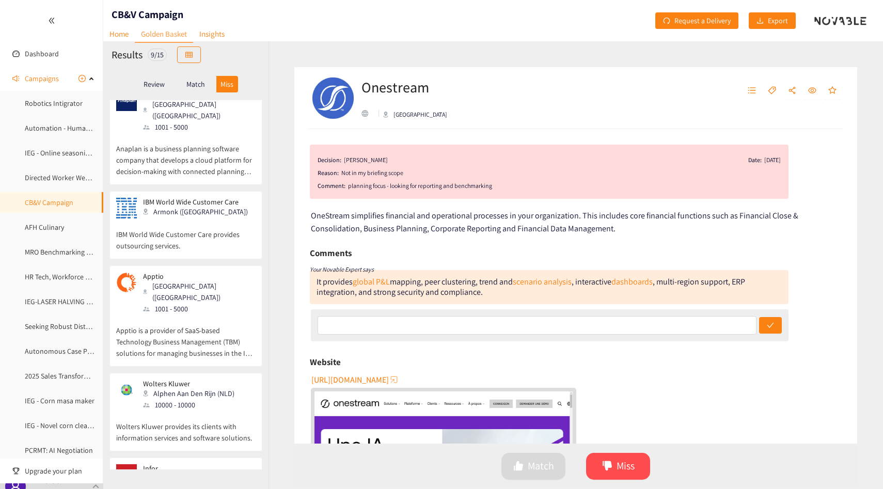
click at [148, 307] on div at bounding box center [146, 309] width 7 height 5
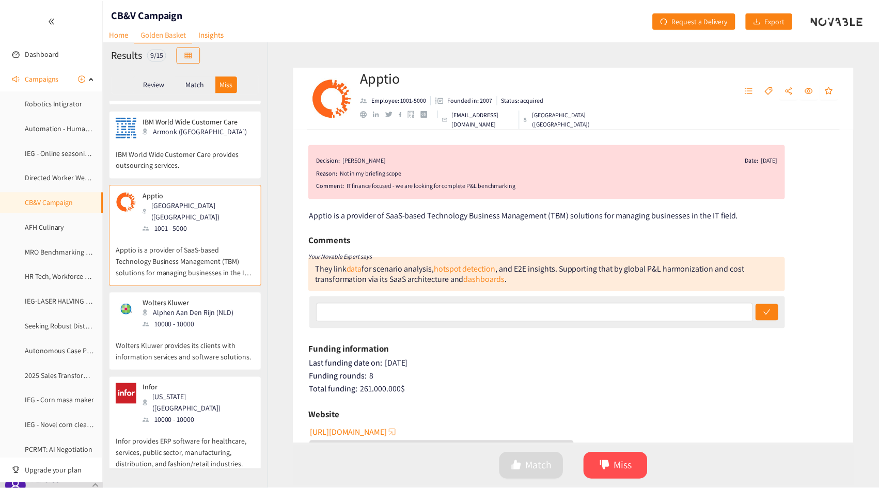
scroll to position [377, 0]
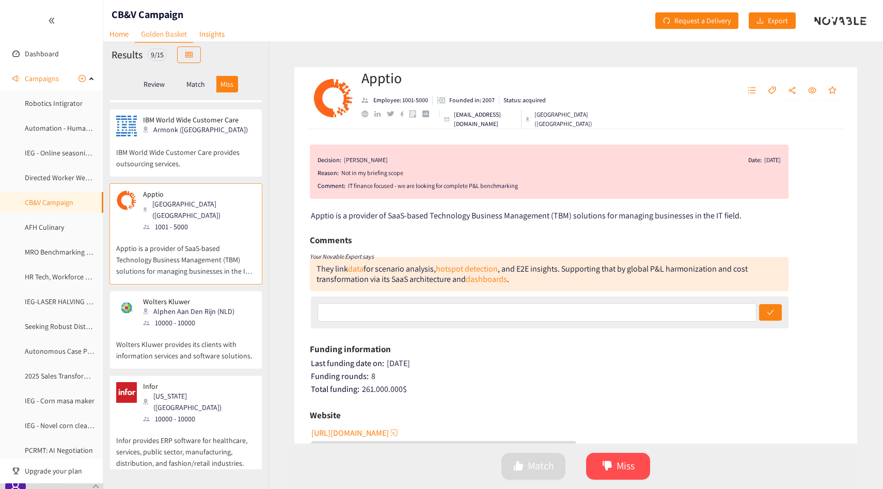
click at [141, 329] on p "Wolters Kluwer provides its clients with information services and software solu…" at bounding box center [185, 345] width 139 height 33
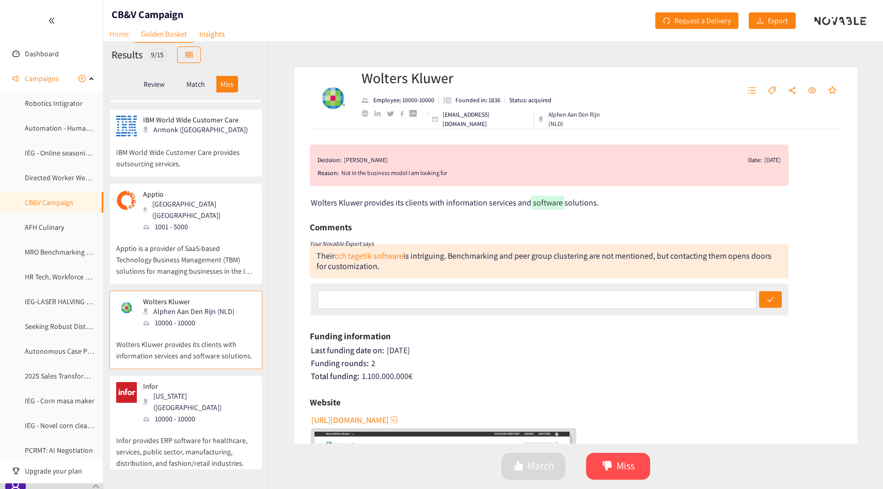
click at [126, 33] on link "Home" at bounding box center [119, 34] width 32 height 16
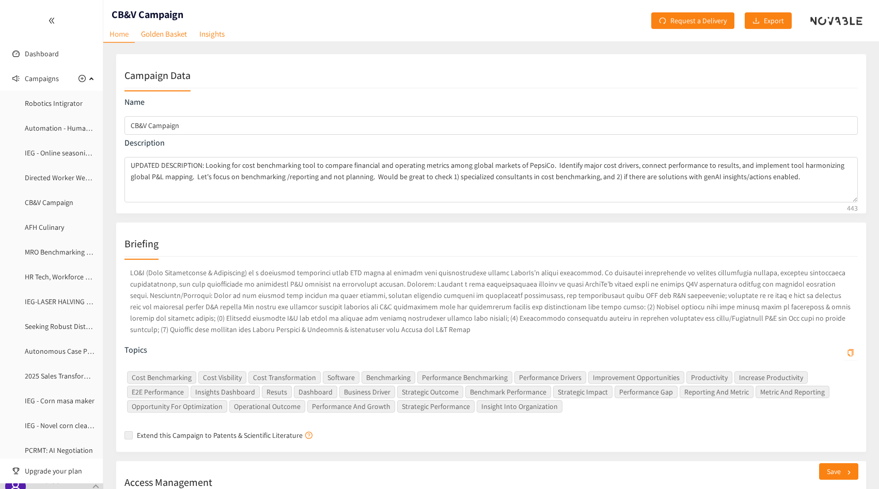
click at [218, 308] on p at bounding box center [491, 301] width 734 height 72
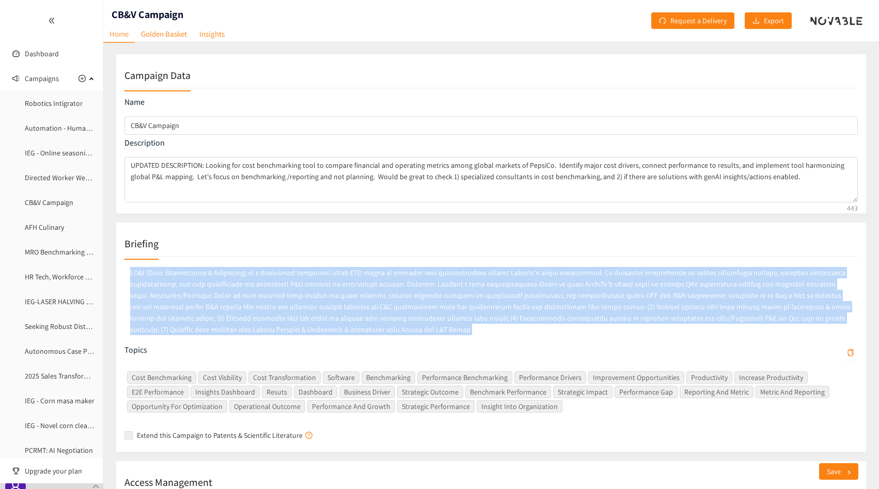
click at [218, 308] on p at bounding box center [491, 301] width 734 height 72
click at [206, 301] on p at bounding box center [491, 301] width 734 height 72
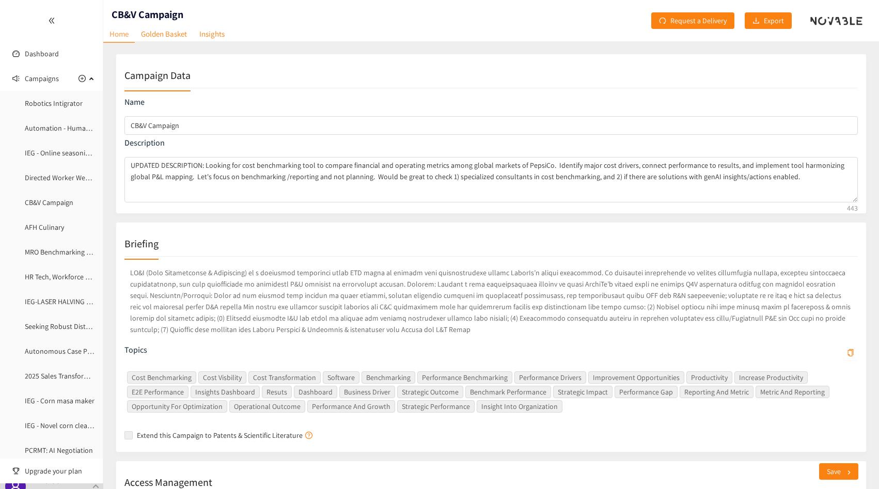
click at [206, 301] on p at bounding box center [491, 301] width 734 height 72
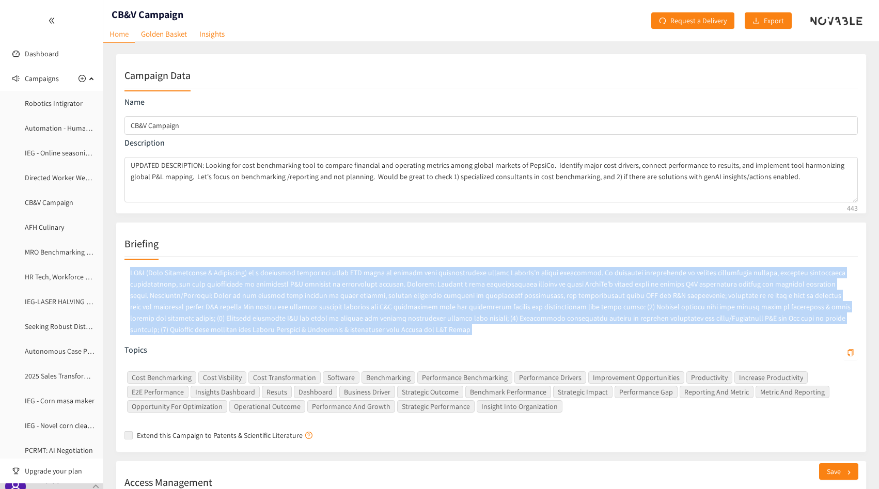
click at [206, 301] on p at bounding box center [491, 301] width 734 height 72
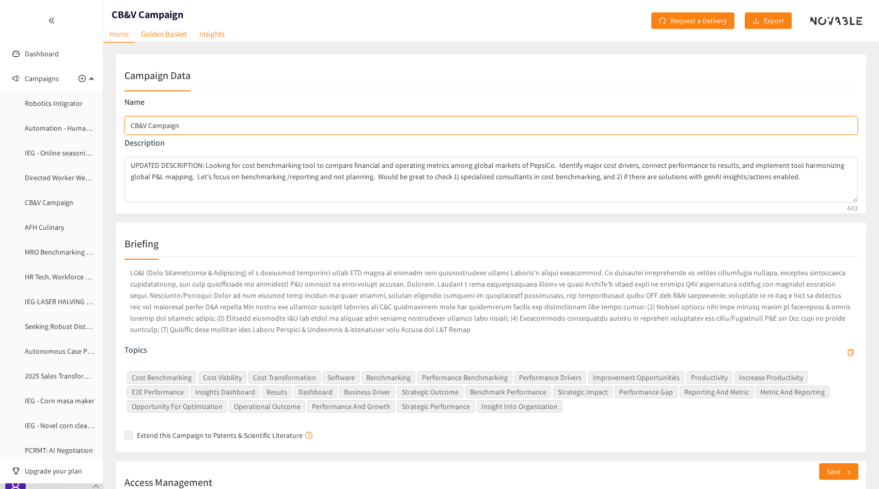
click at [197, 126] on input "CB&V Campaign" at bounding box center [491, 125] width 734 height 19
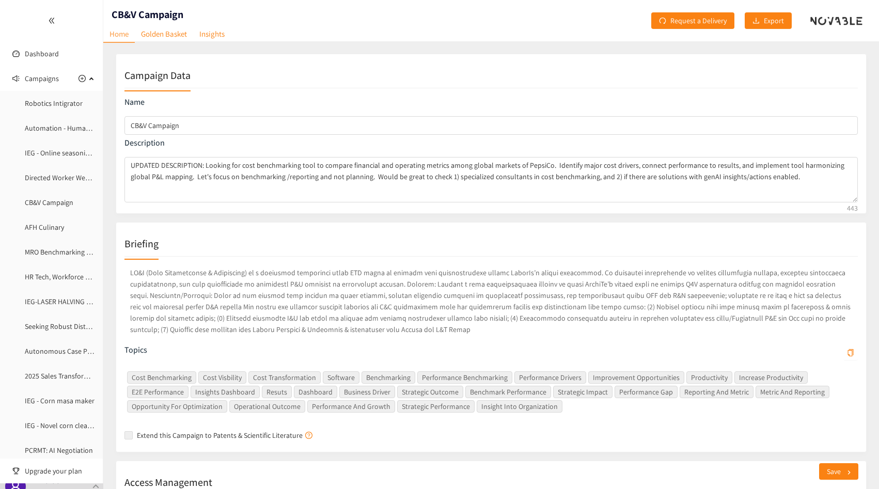
click at [189, 276] on p at bounding box center [491, 301] width 734 height 72
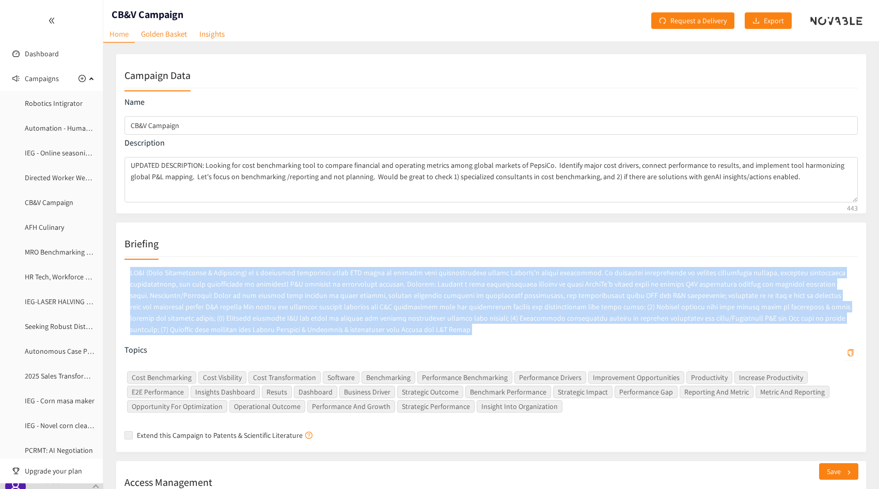
click at [189, 276] on p at bounding box center [491, 301] width 734 height 72
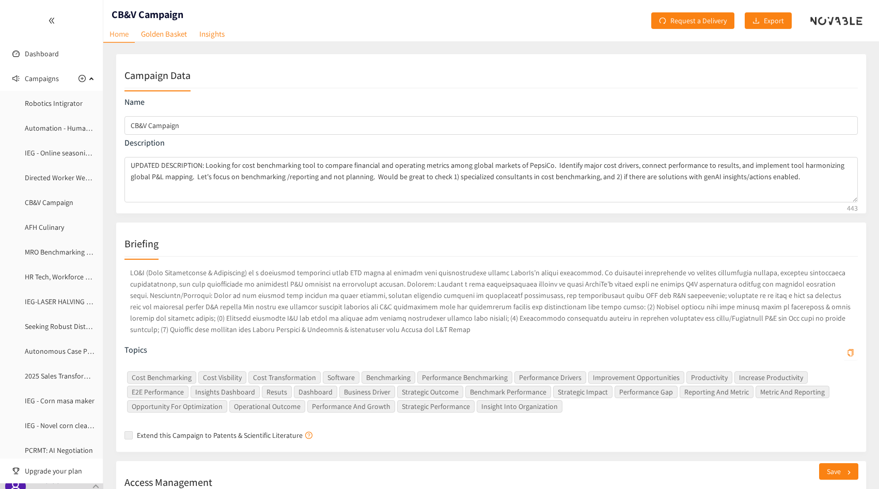
click at [221, 278] on p at bounding box center [491, 301] width 734 height 72
